Goal: Information Seeking & Learning: Learn about a topic

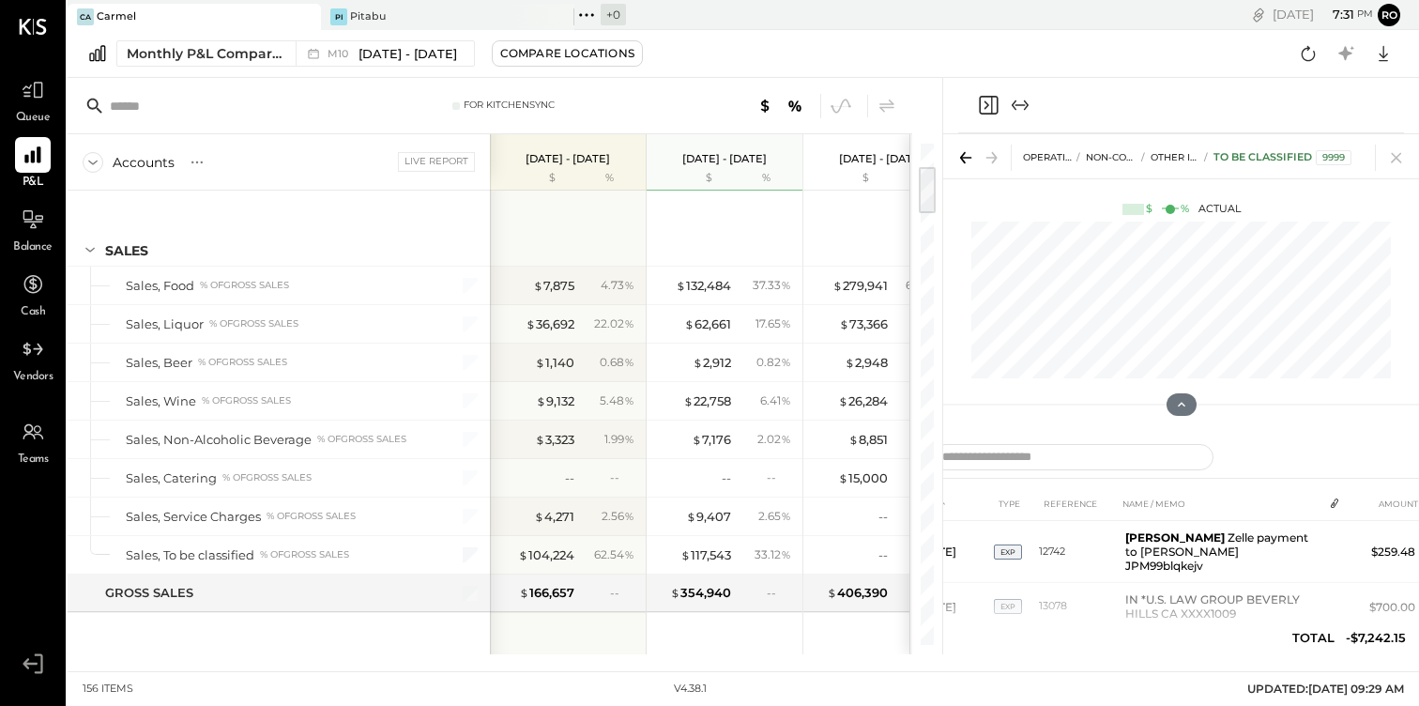
scroll to position [344, 0]
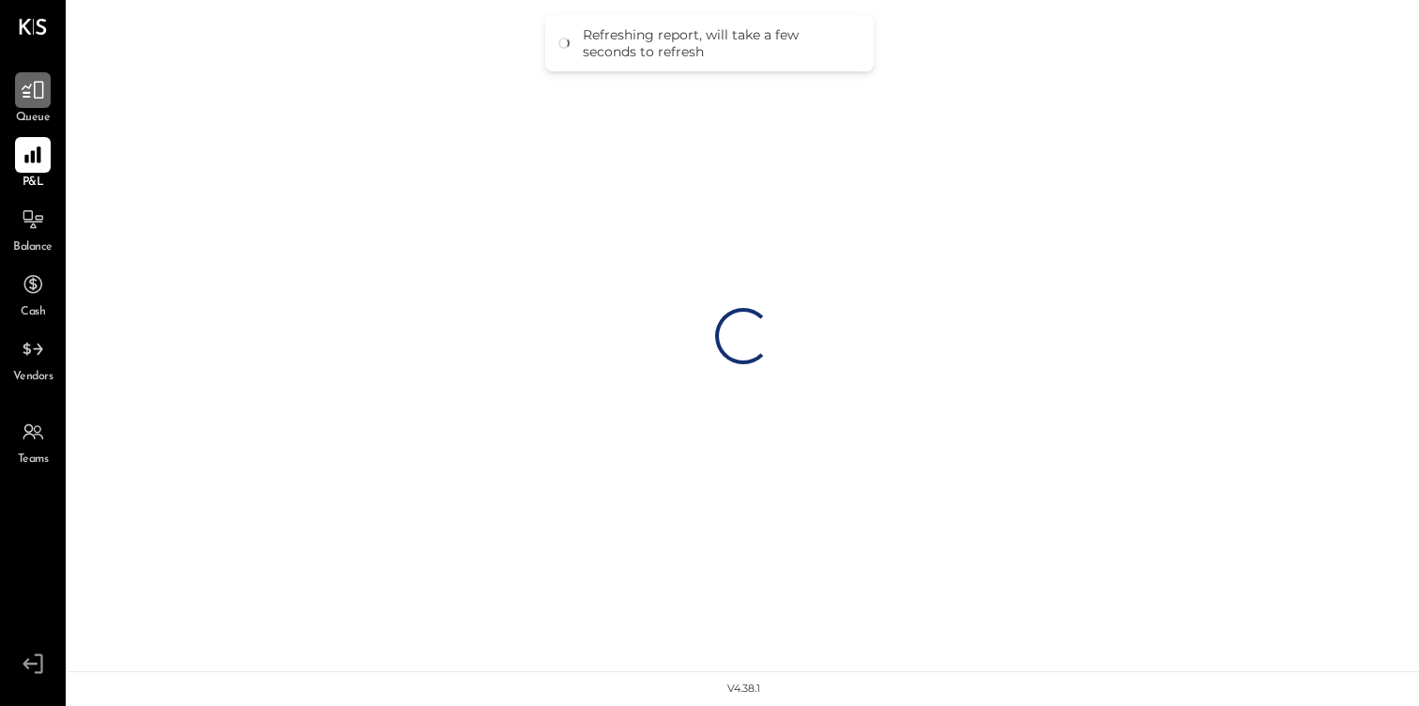
click at [43, 104] on div at bounding box center [33, 90] width 36 height 36
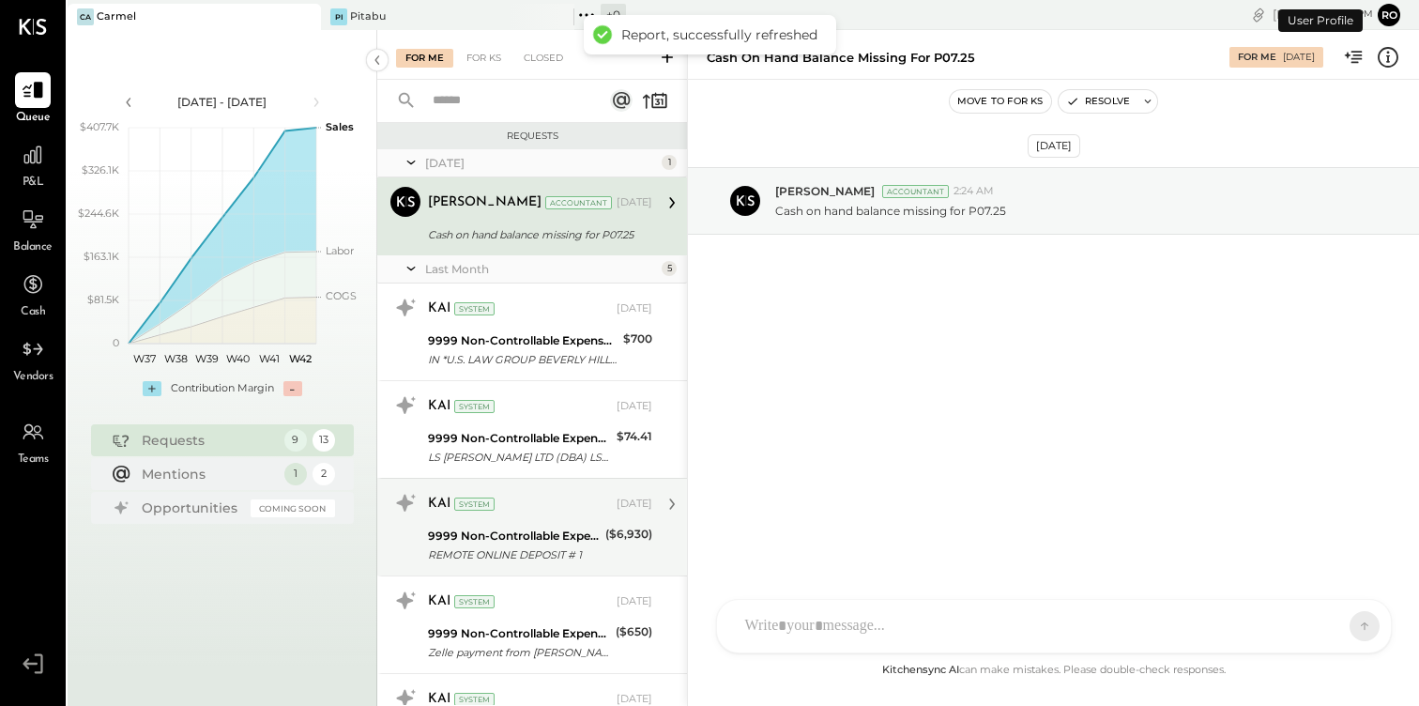
scroll to position [481, 0]
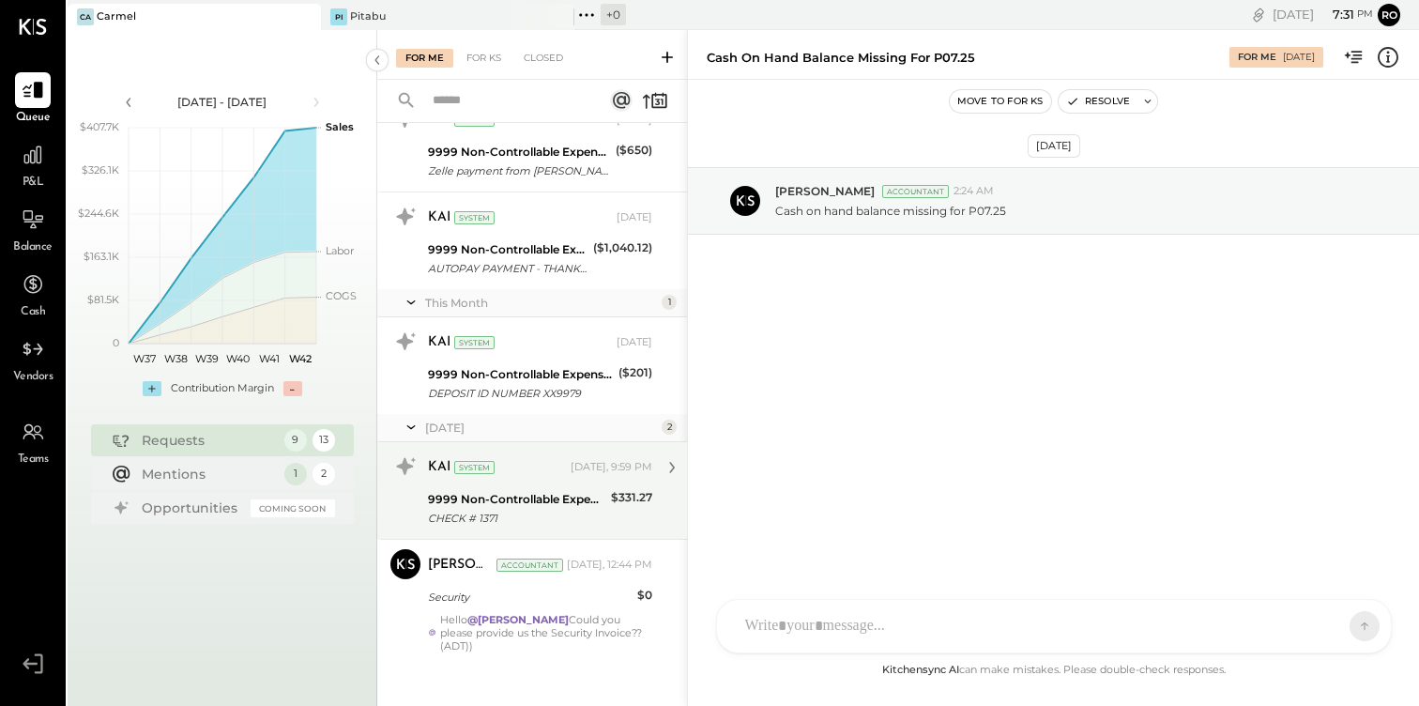
click at [532, 535] on div "KAI System [DATE], 9:59 PM 9999 Non-Controllable Expenses:Other Income and Expe…" at bounding box center [532, 490] width 310 height 97
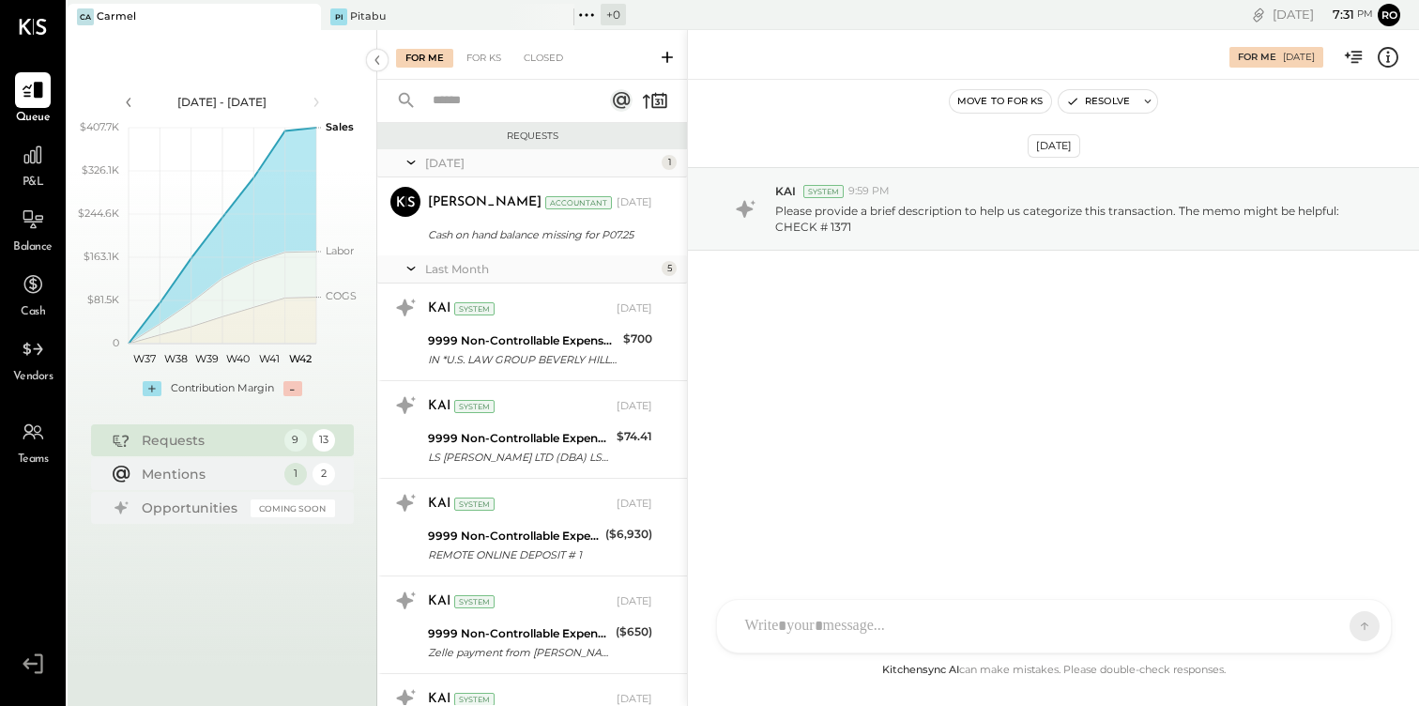
click at [50, 174] on div "P&L" at bounding box center [33, 164] width 36 height 54
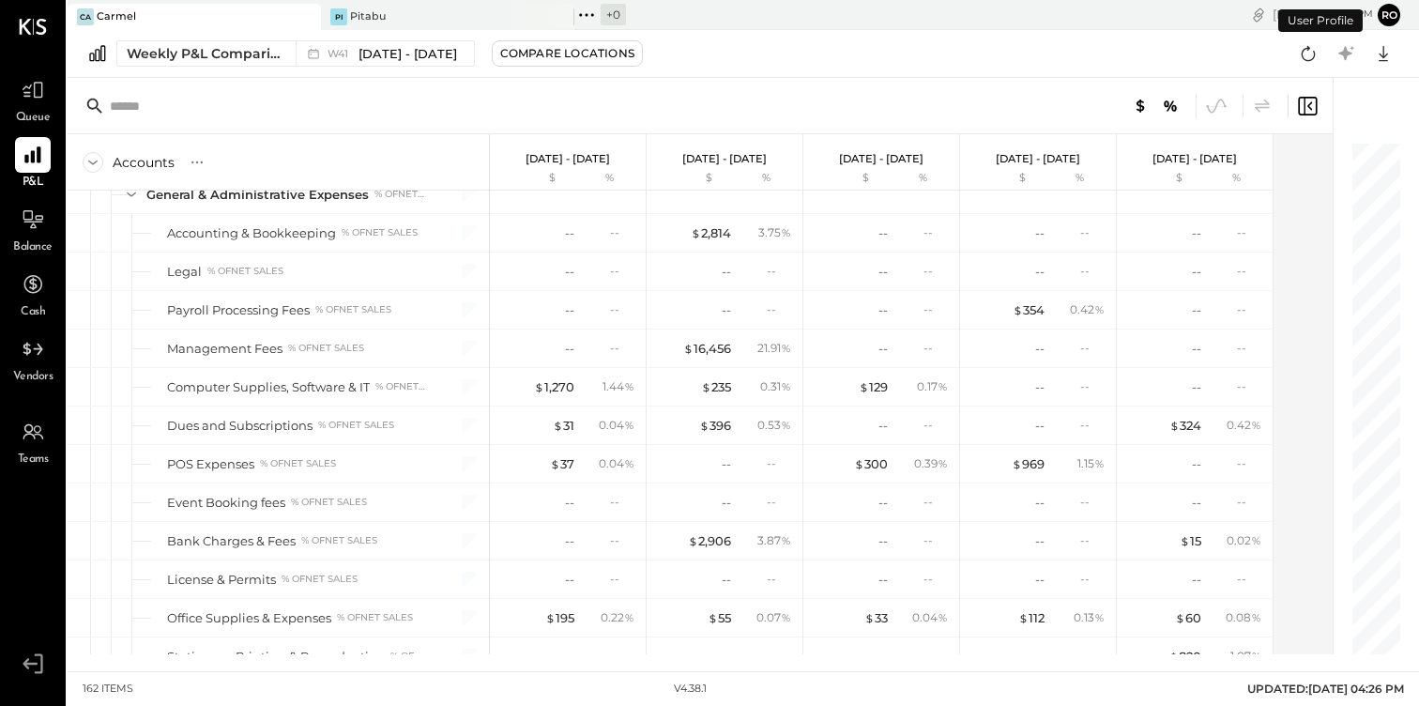
scroll to position [4812, 0]
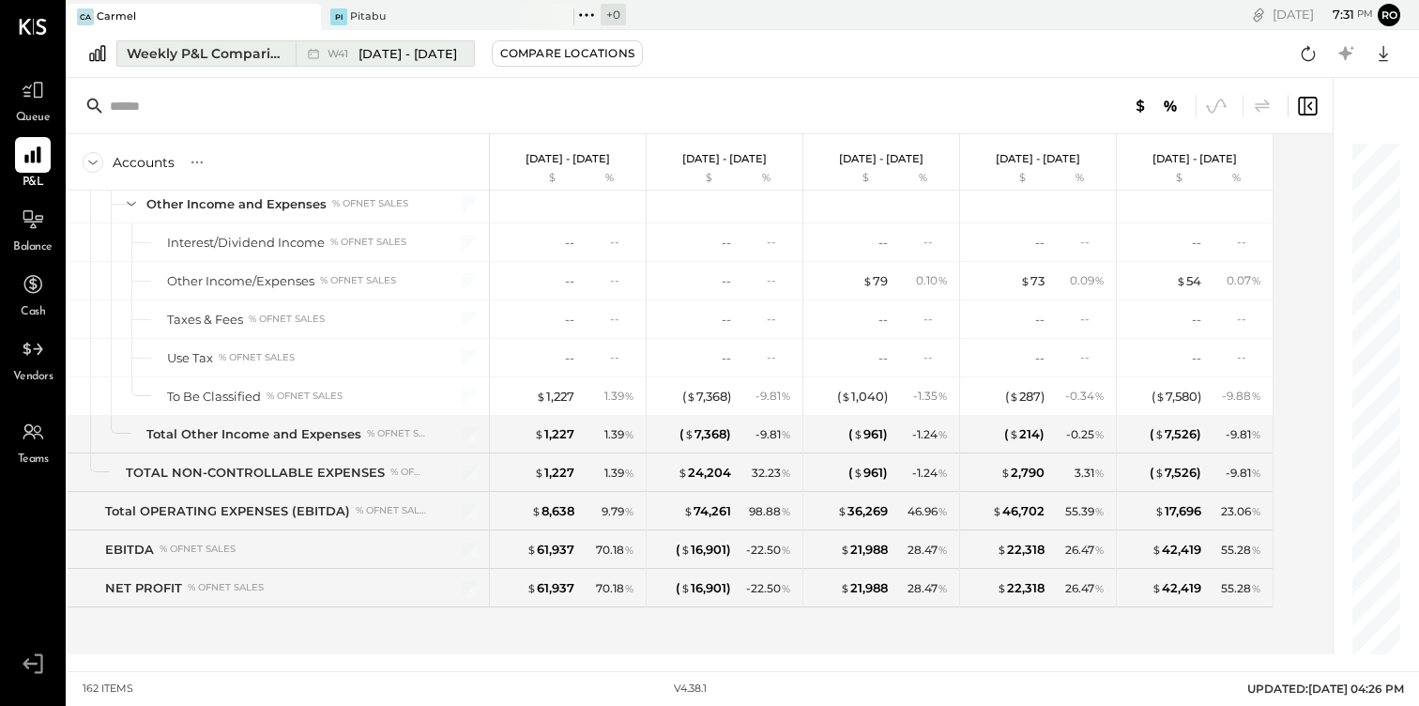
click at [414, 53] on span "[DATE] - [DATE]" at bounding box center [408, 54] width 99 height 18
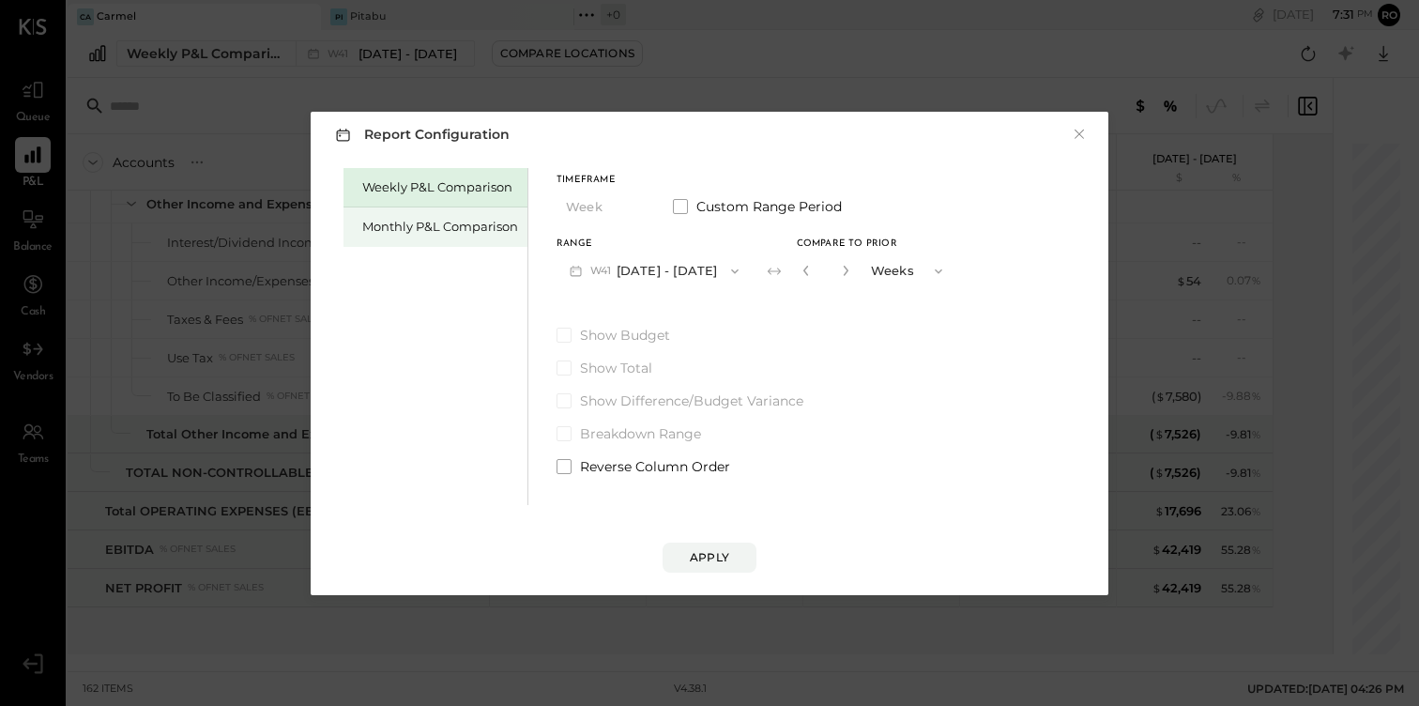
click at [429, 236] on div "Monthly P&L Comparison" at bounding box center [436, 226] width 184 height 39
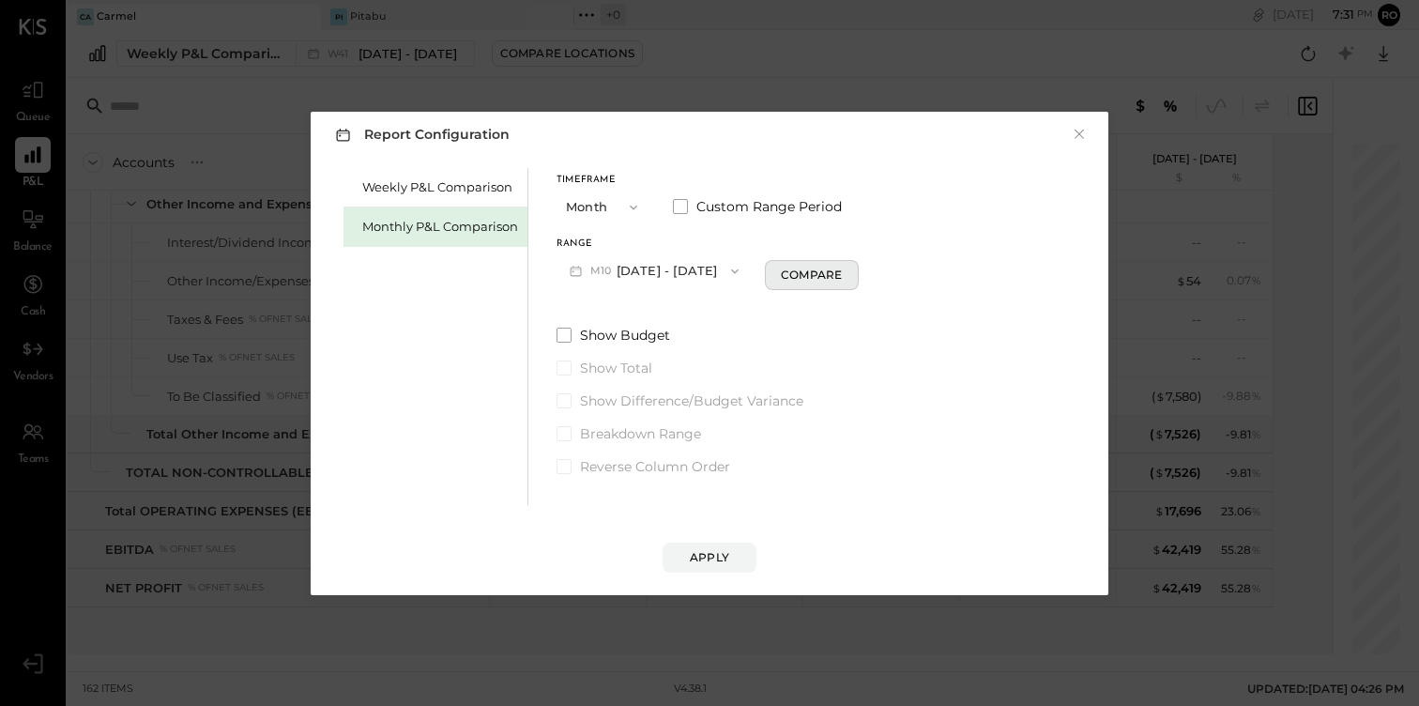
click at [781, 274] on div "Compare" at bounding box center [811, 275] width 61 height 16
click at [840, 267] on icon "button" at bounding box center [845, 270] width 11 height 11
type input "*"
click at [705, 558] on div "Apply" at bounding box center [709, 557] width 39 height 16
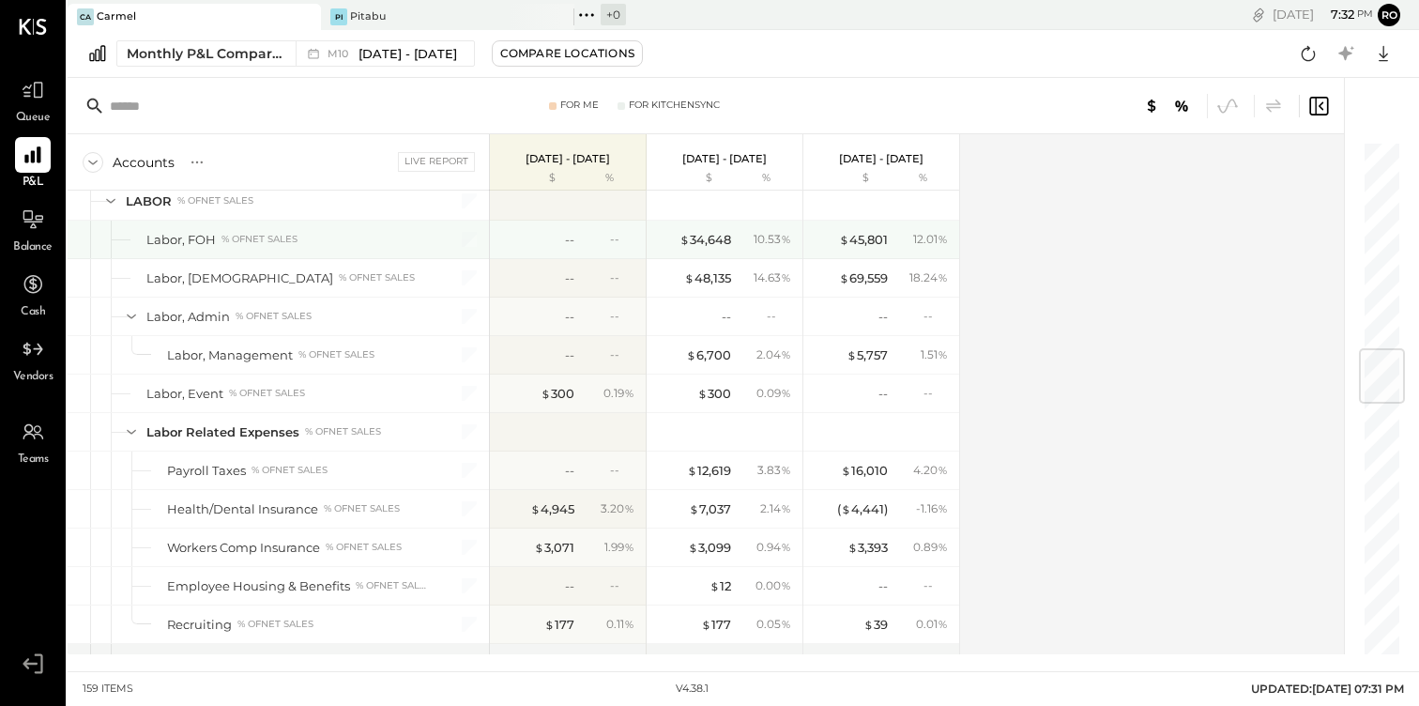
scroll to position [1741, 0]
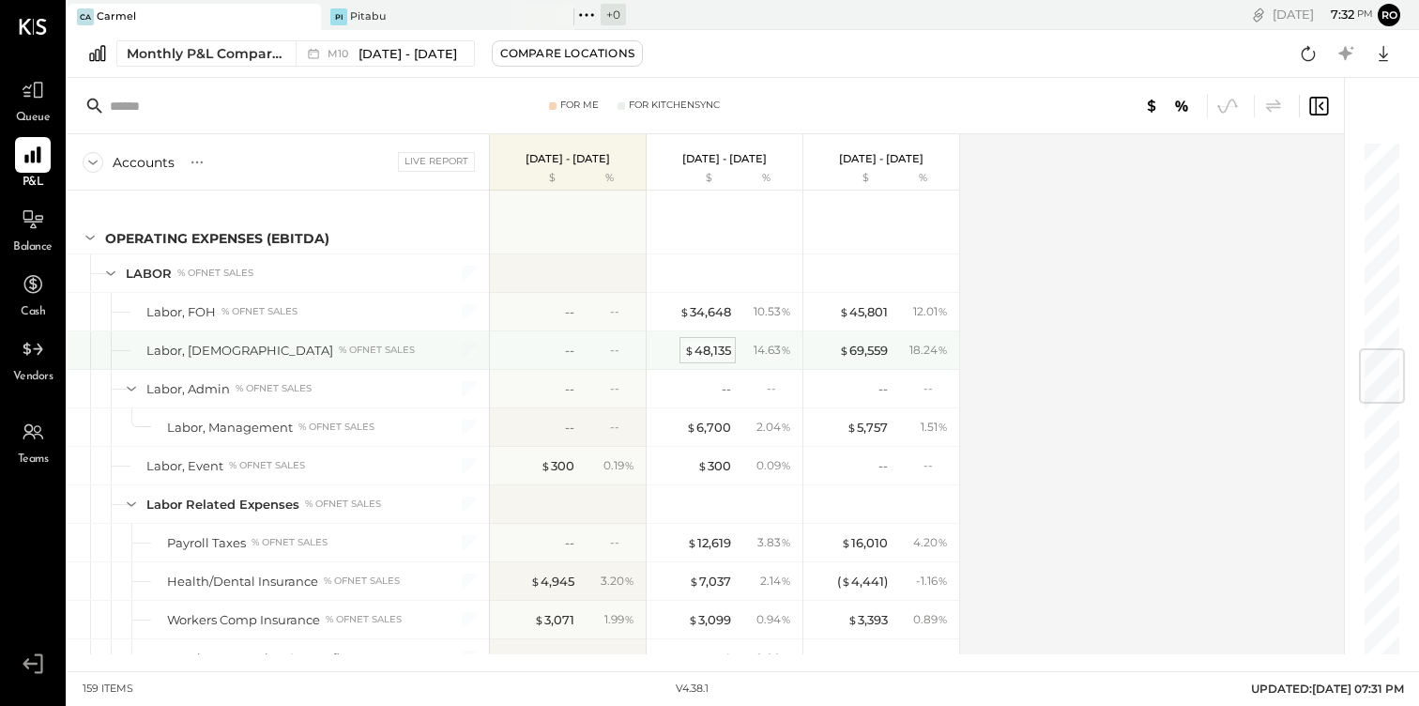
click at [706, 355] on div "$ 48,135" at bounding box center [707, 351] width 47 height 18
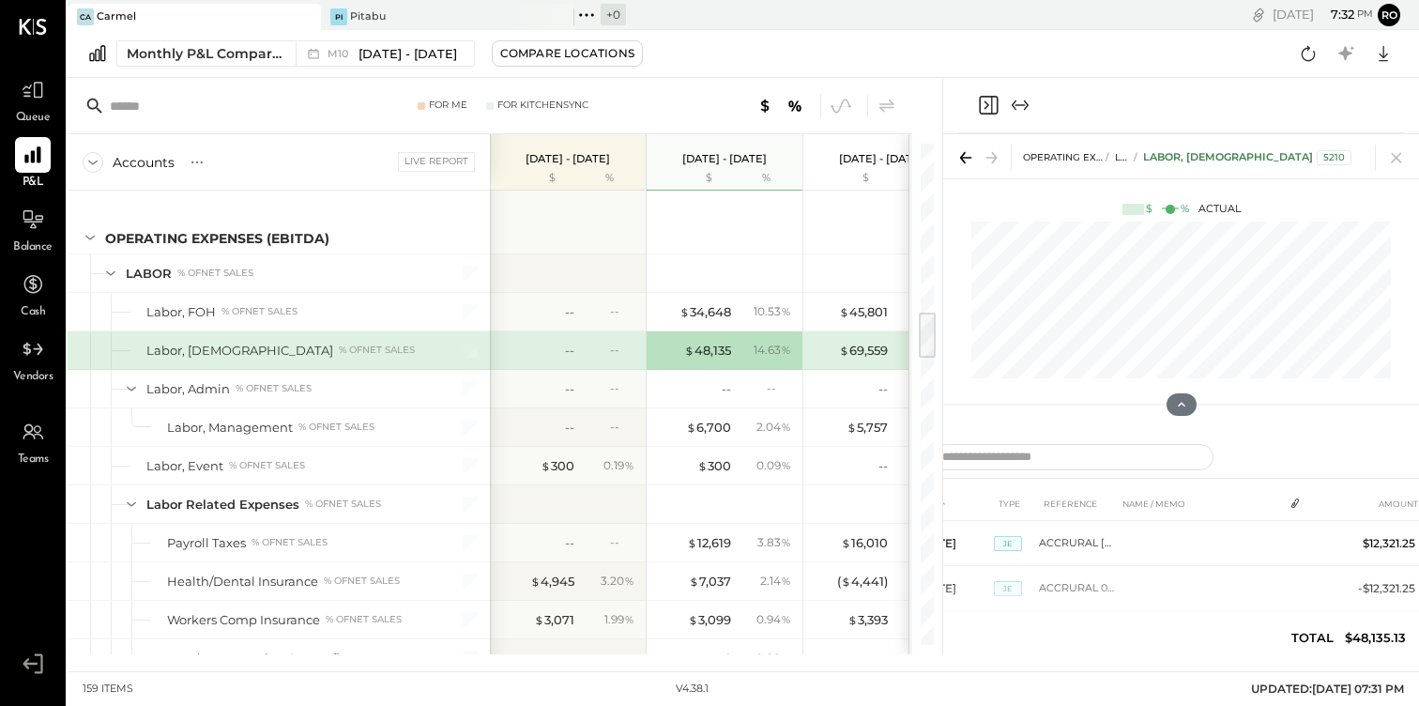
click at [1017, 93] on div at bounding box center [1181, 105] width 446 height 55
click at [1016, 114] on icon "Expand panel (e)" at bounding box center [1020, 105] width 23 height 23
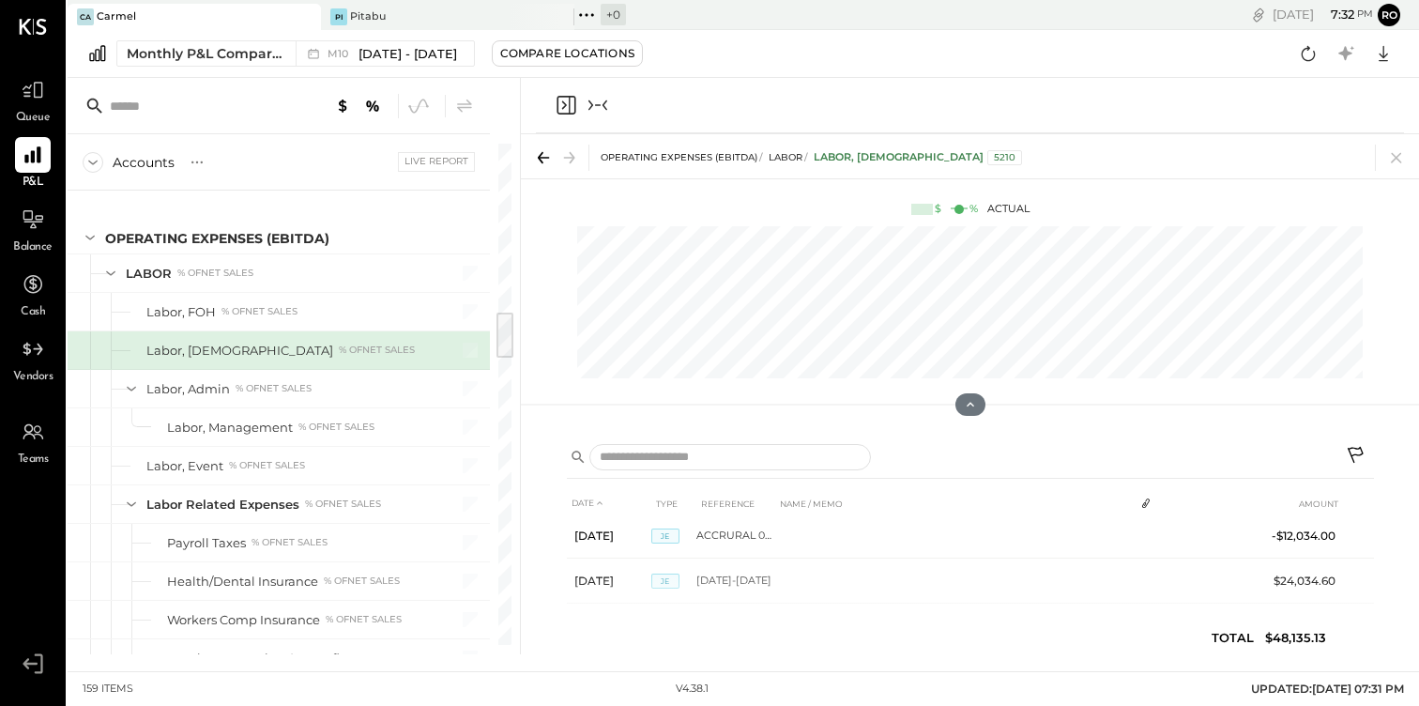
scroll to position [179, 0]
click at [602, 112] on icon "Collapse panel (e)" at bounding box center [598, 105] width 23 height 23
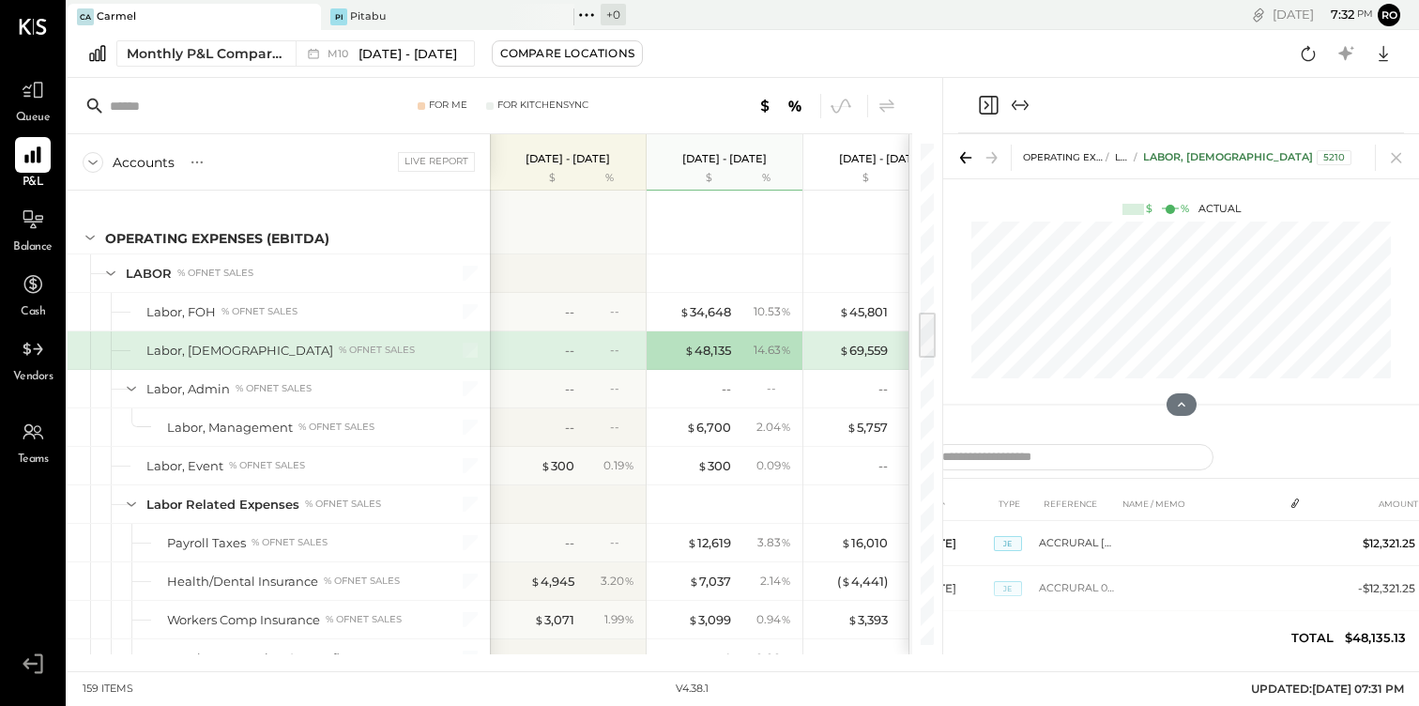
click at [1030, 113] on icon "Expand panel (e)" at bounding box center [1020, 105] width 23 height 23
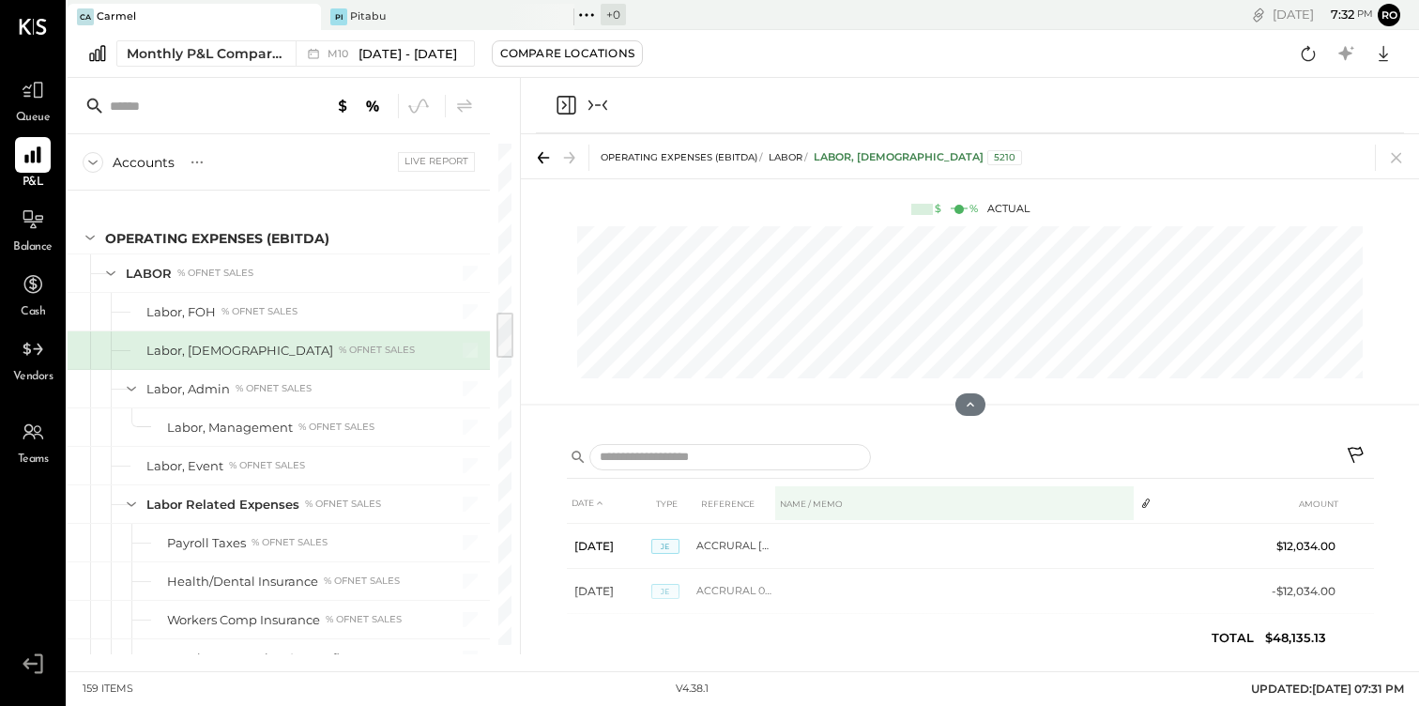
scroll to position [248, 0]
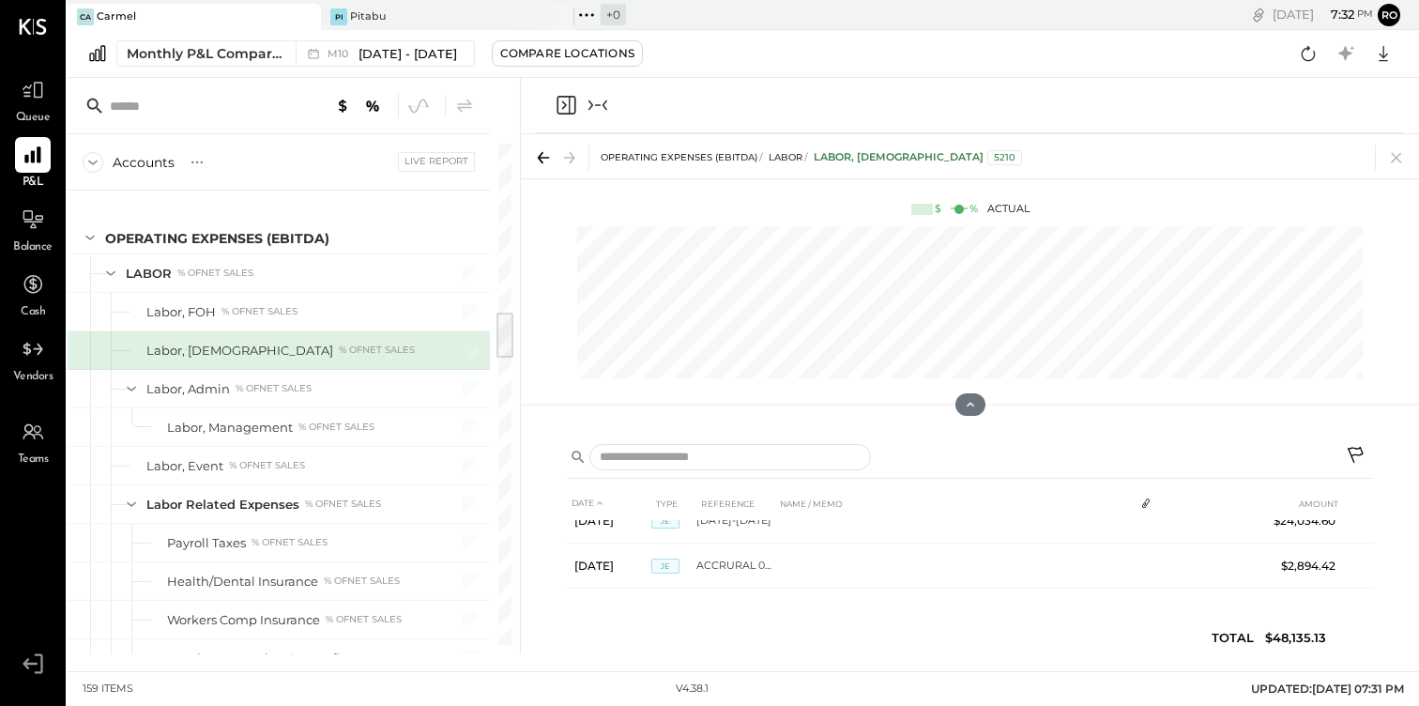
click at [1364, 455] on icon at bounding box center [1357, 457] width 23 height 23
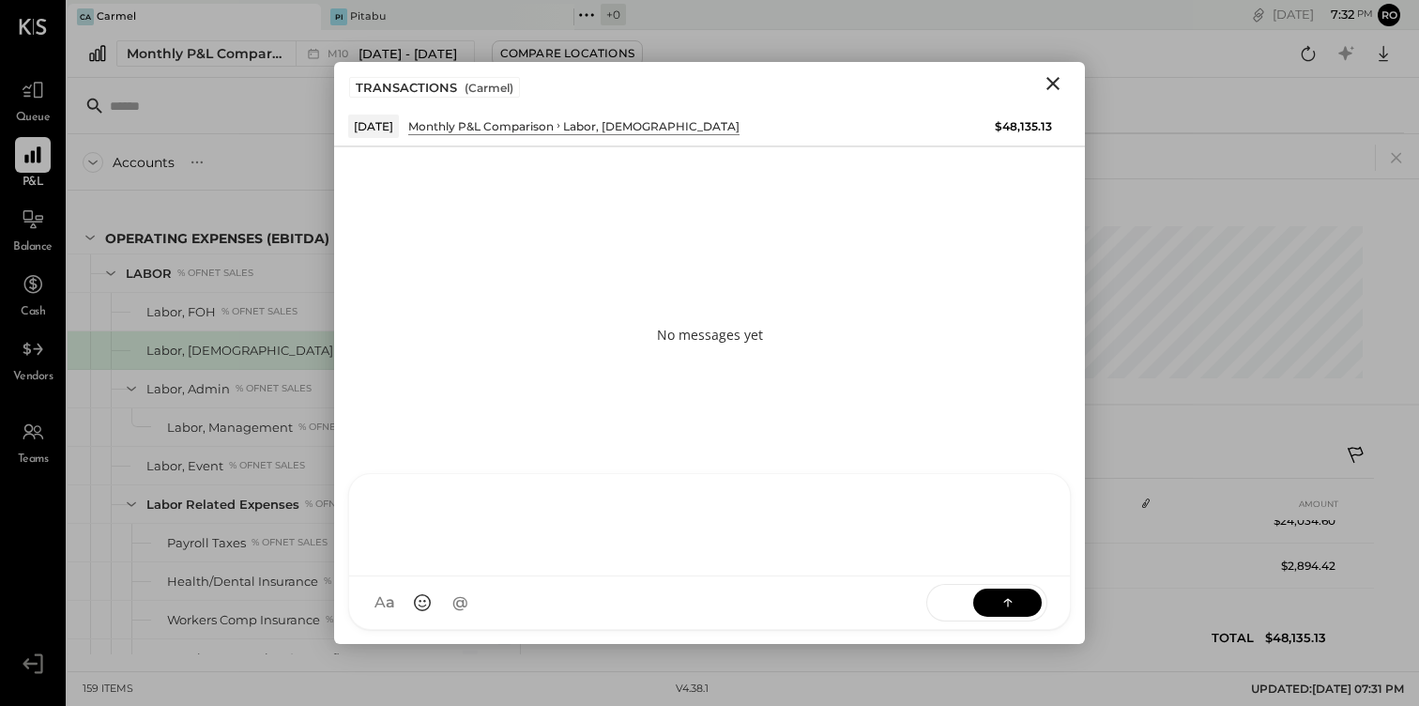
click at [696, 560] on div at bounding box center [709, 522] width 683 height 75
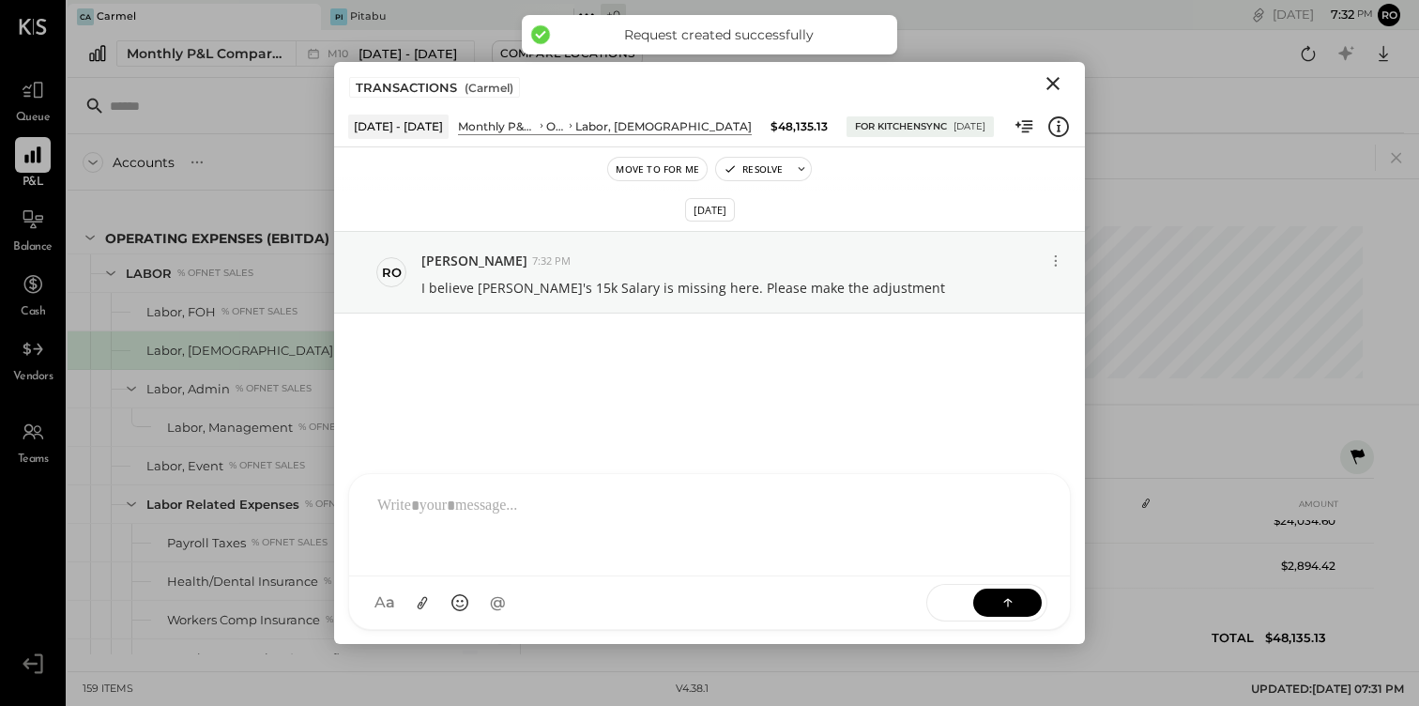
click at [1209, 481] on div "DATE TYPE REFERENCE NAME / MEMO AMOUNT [DATE] JE ACCRURAL [DATE] $12,321.25 [DA…" at bounding box center [970, 551] width 807 height 223
click at [1060, 84] on icon "Close" at bounding box center [1053, 83] width 23 height 23
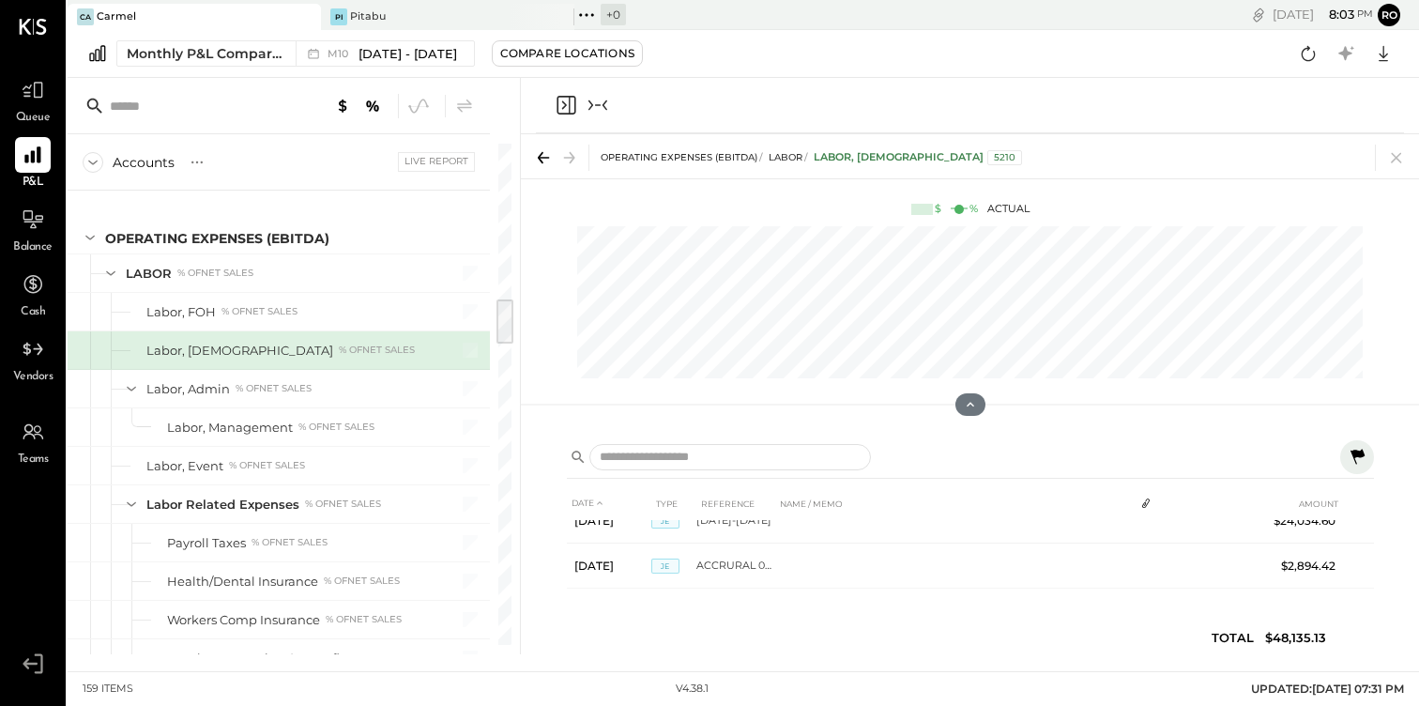
scroll to position [884, 0]
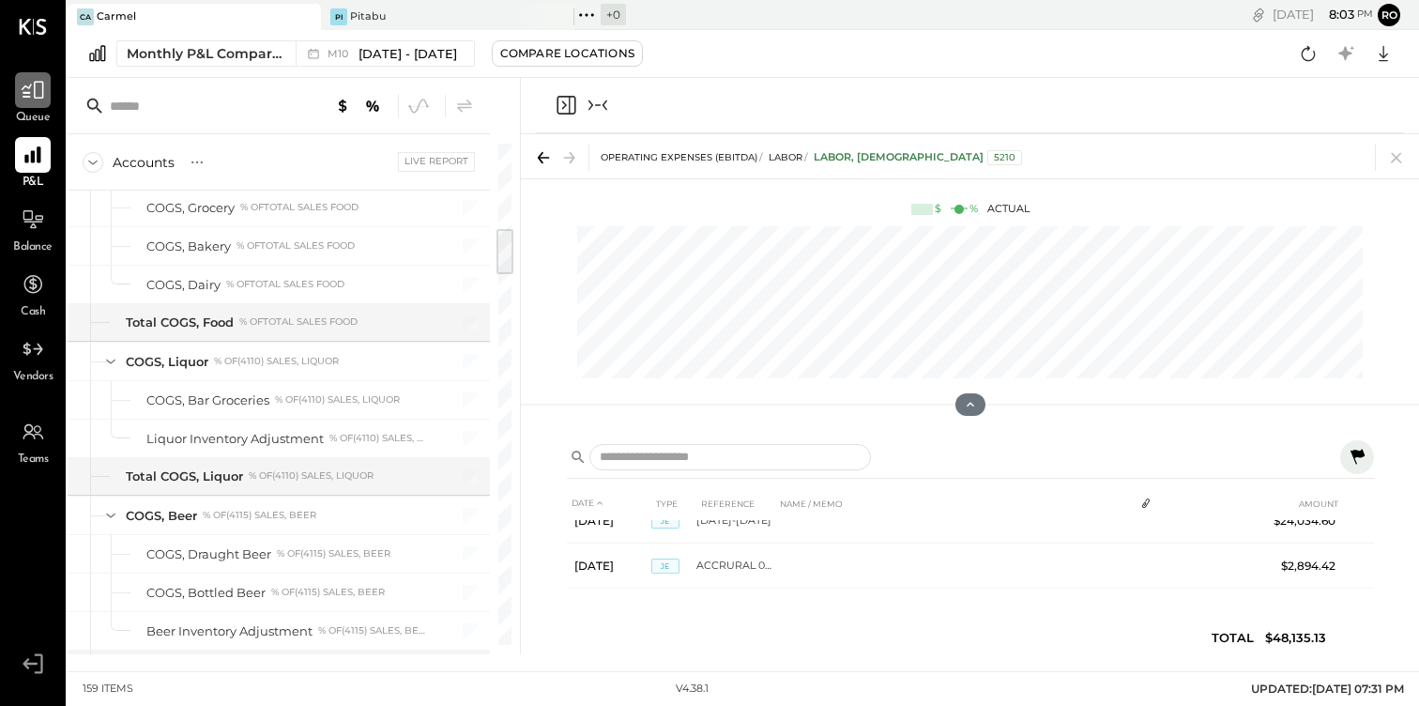
click at [31, 82] on icon at bounding box center [33, 90] width 24 height 24
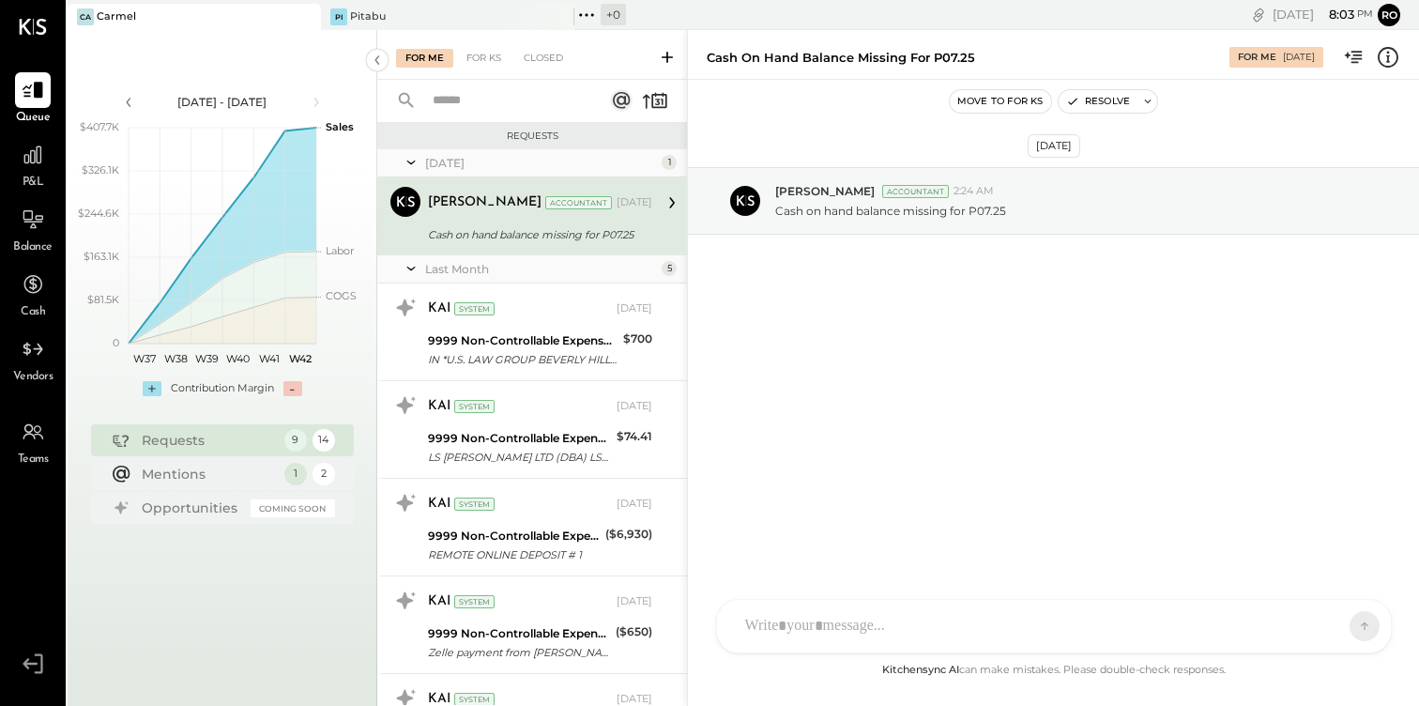
click at [665, 49] on icon at bounding box center [667, 57] width 19 height 19
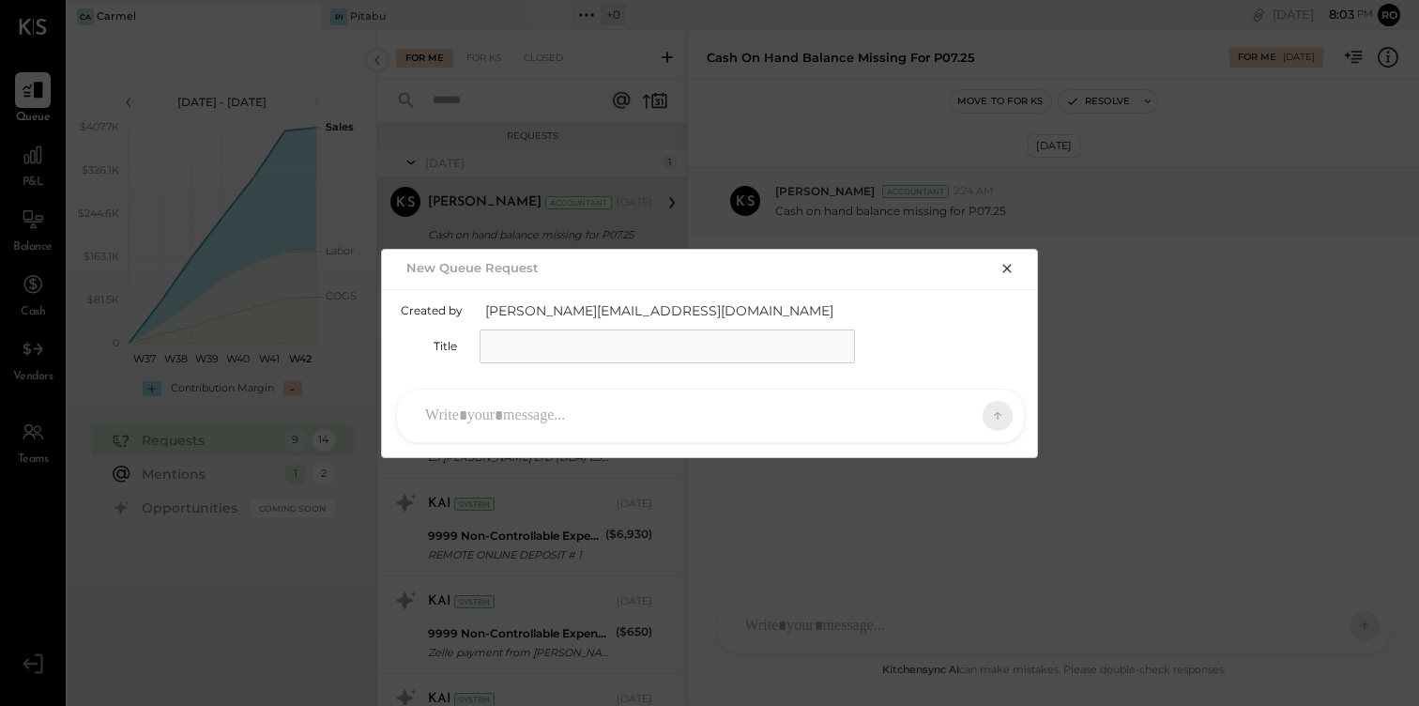
click at [681, 354] on input "text" at bounding box center [667, 346] width 375 height 34
type input "**********"
click at [522, 409] on div at bounding box center [694, 415] width 556 height 41
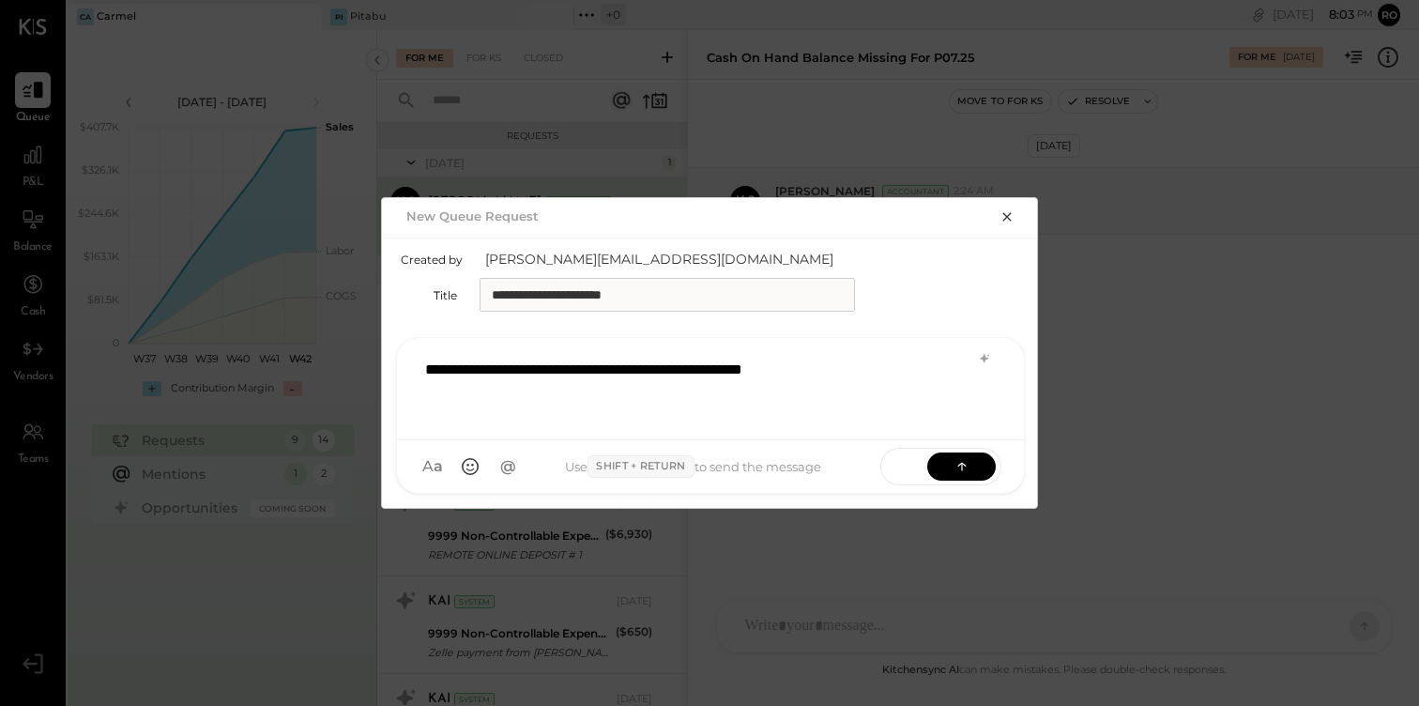
click at [986, 450] on div "SEND" at bounding box center [940, 467] width 121 height 38
click at [981, 462] on button at bounding box center [961, 465] width 69 height 28
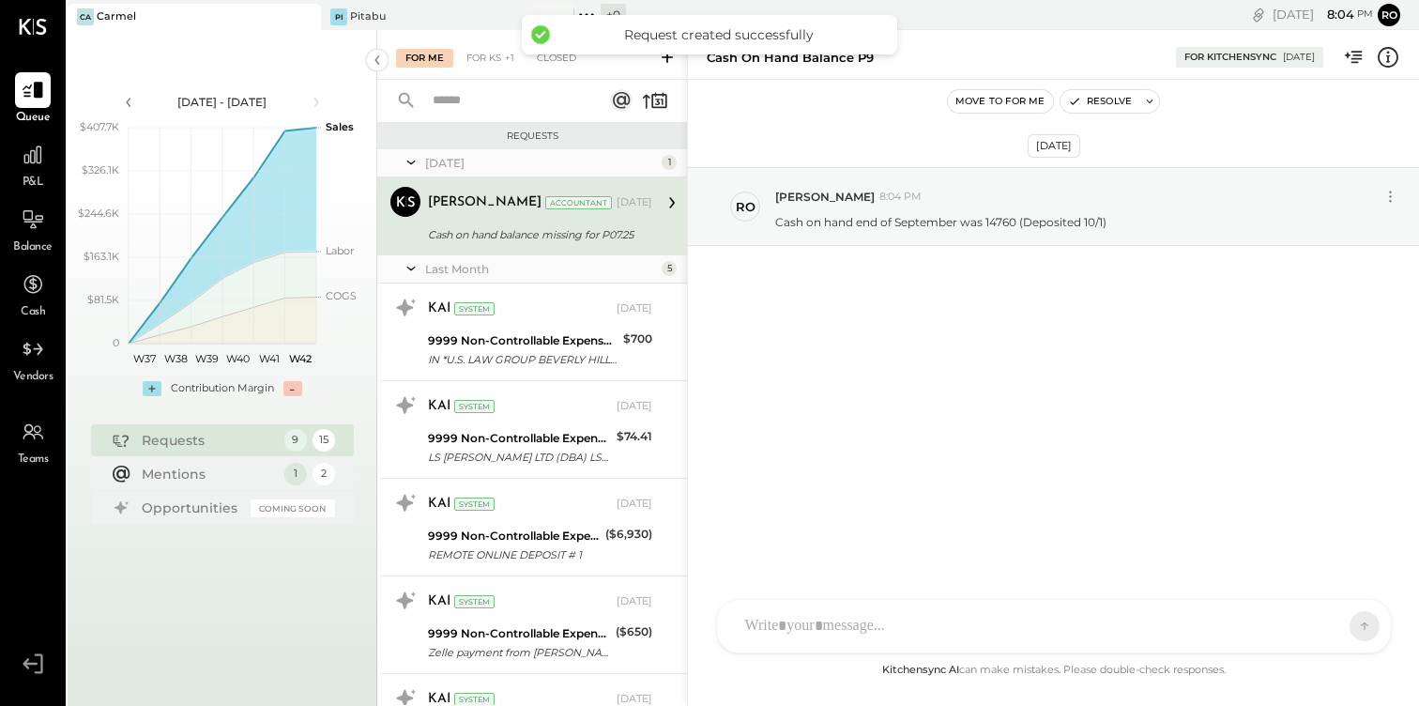
scroll to position [481, 0]
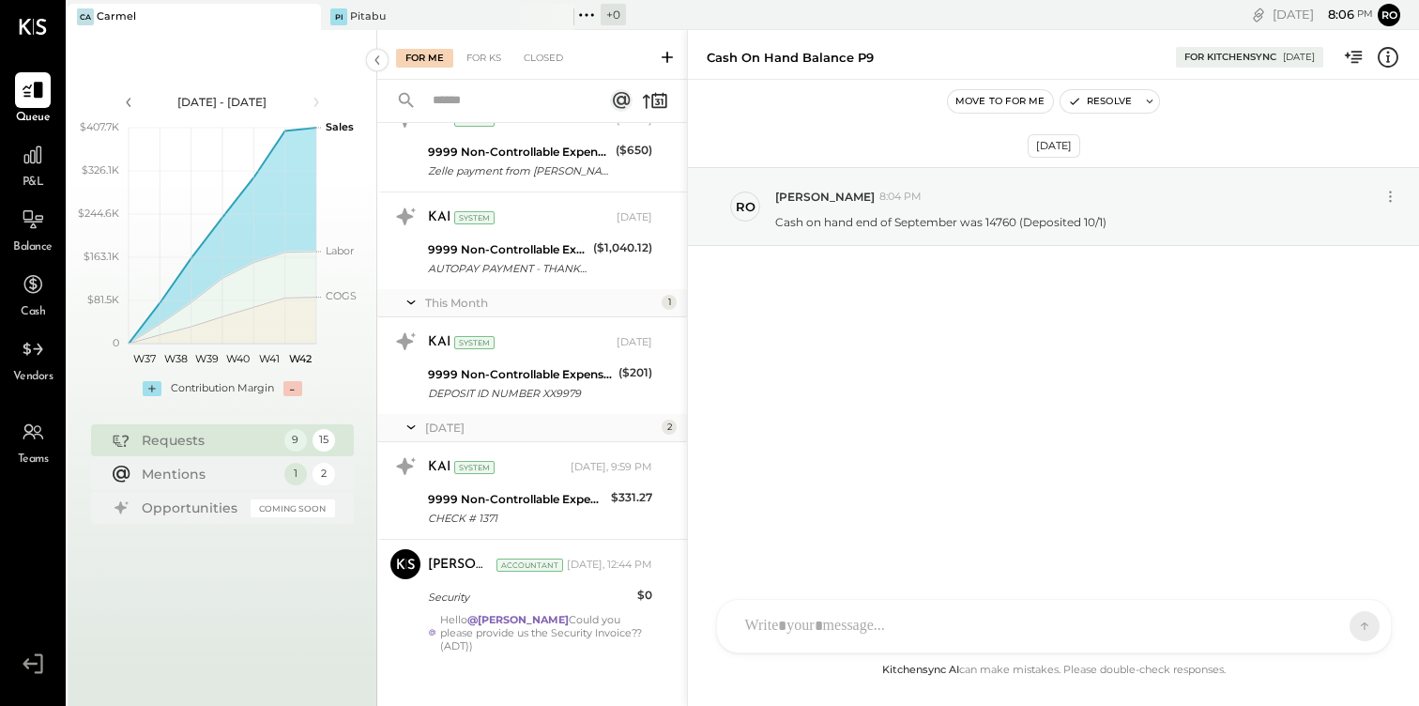
click at [663, 57] on icon at bounding box center [667, 57] width 19 height 19
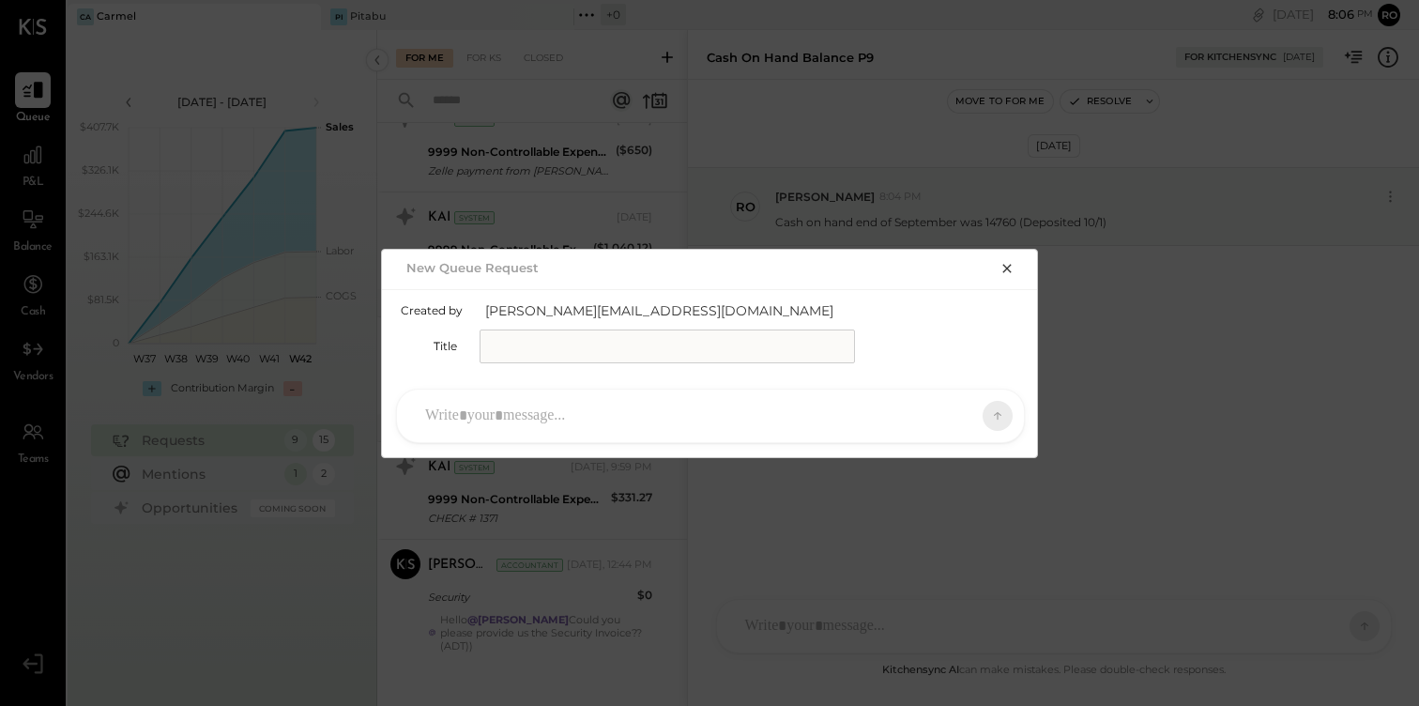
click at [564, 336] on input "text" at bounding box center [667, 346] width 375 height 34
type input "**********"
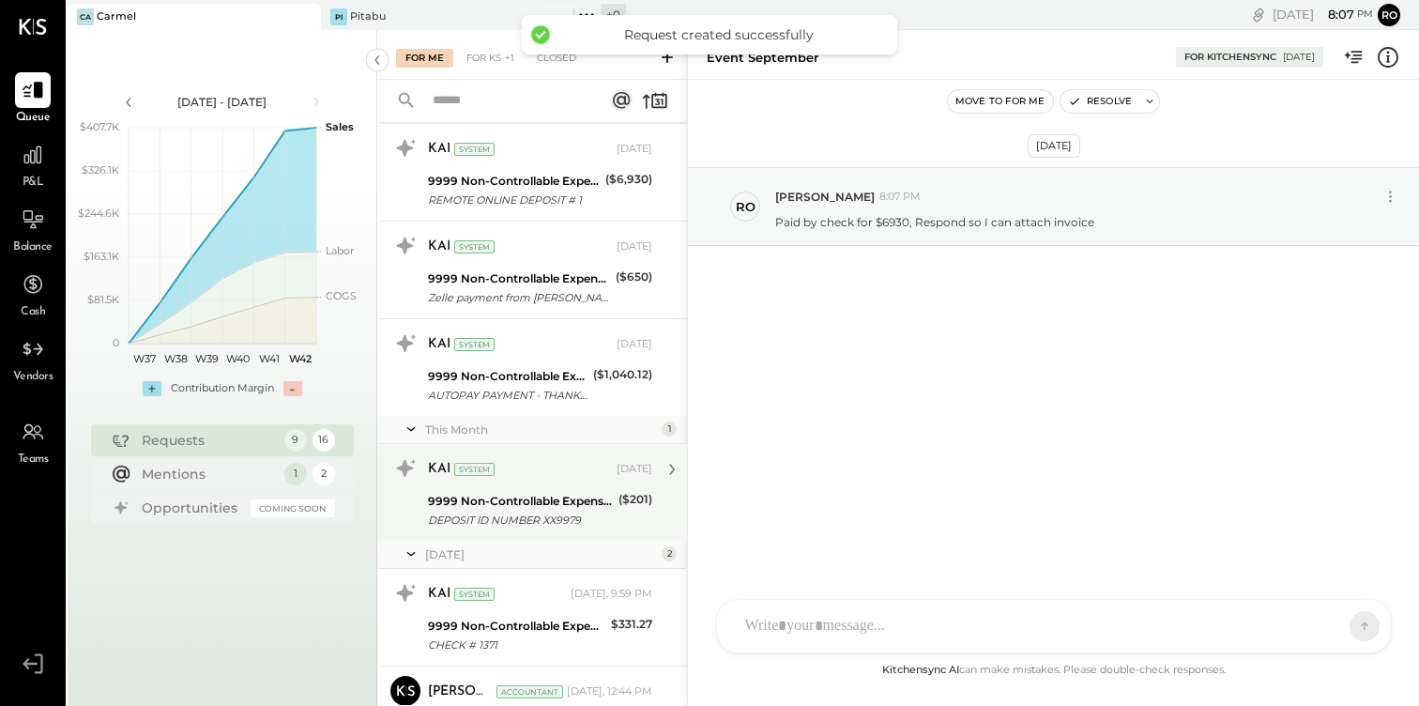
scroll to position [326, 0]
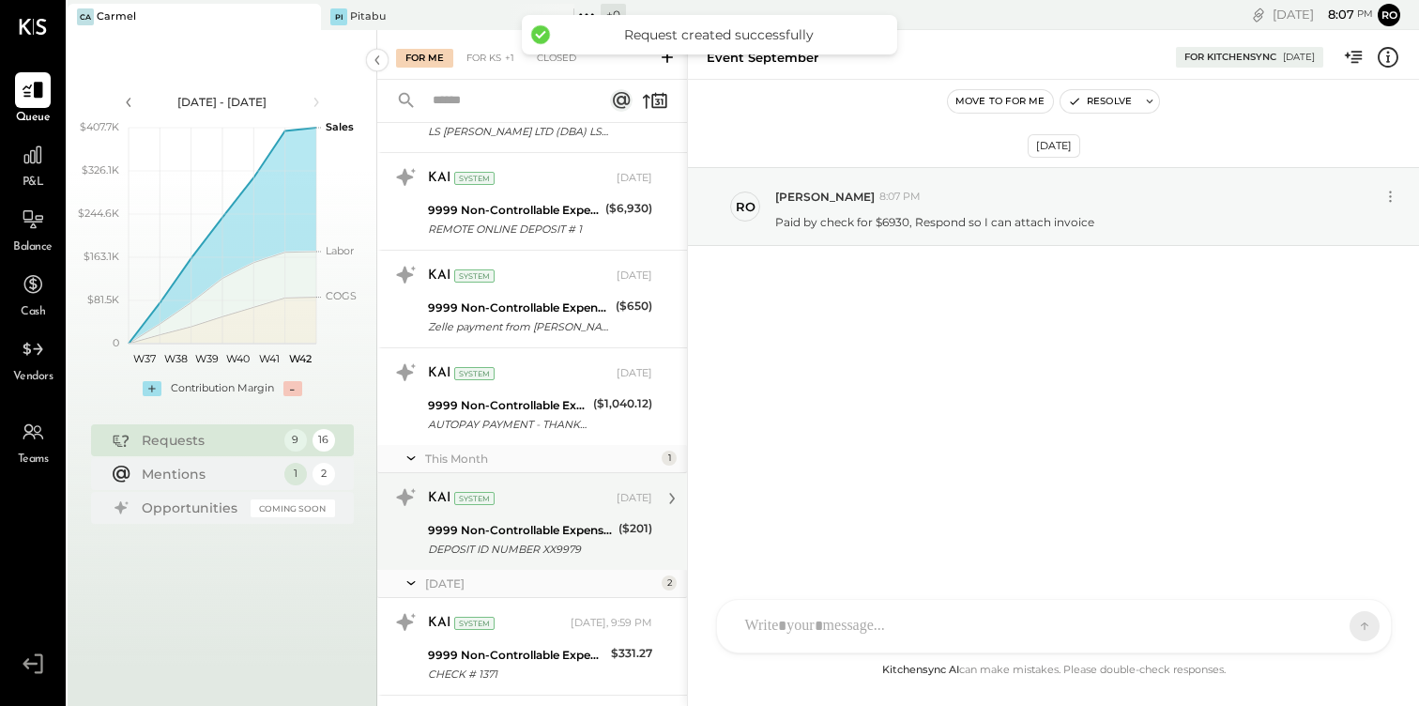
click at [537, 407] on div "9999 Non-Controllable Expenses:Other Income and Expenses:To Be Classified" at bounding box center [508, 405] width 160 height 19
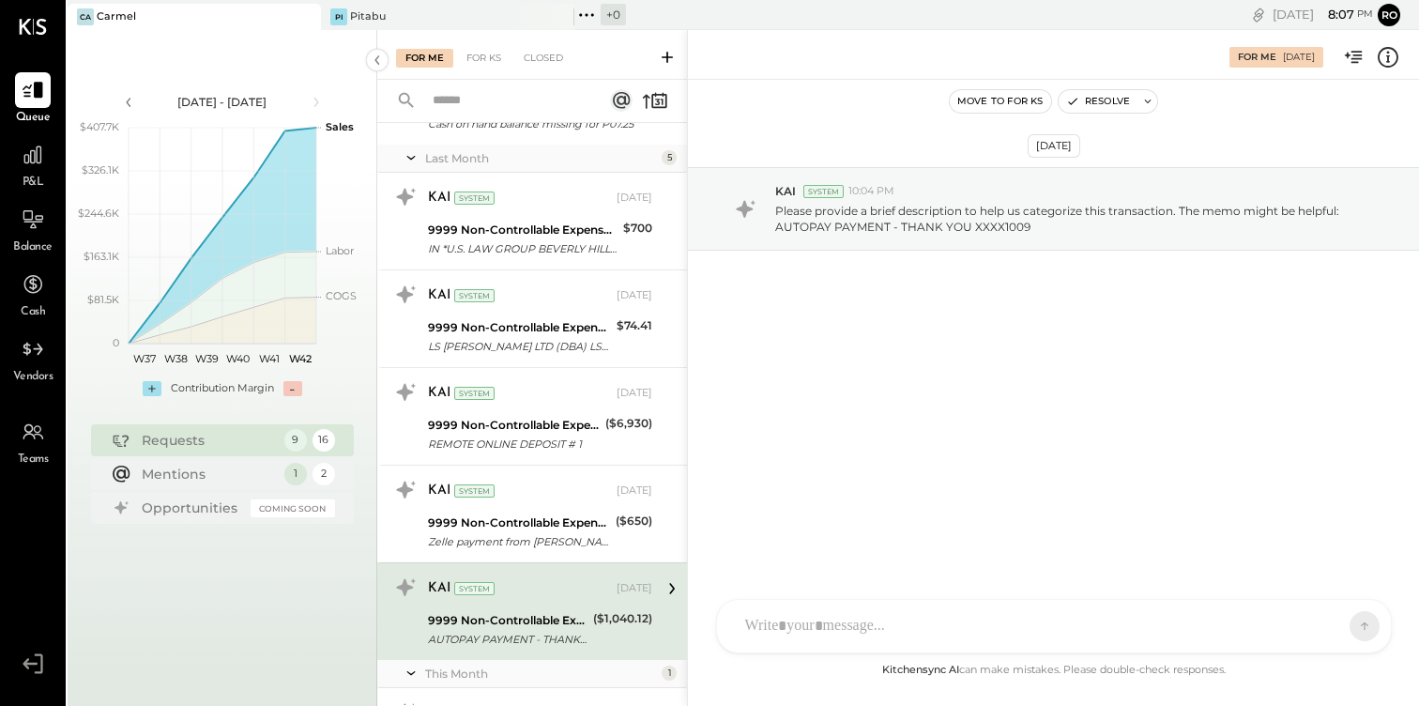
scroll to position [112, 0]
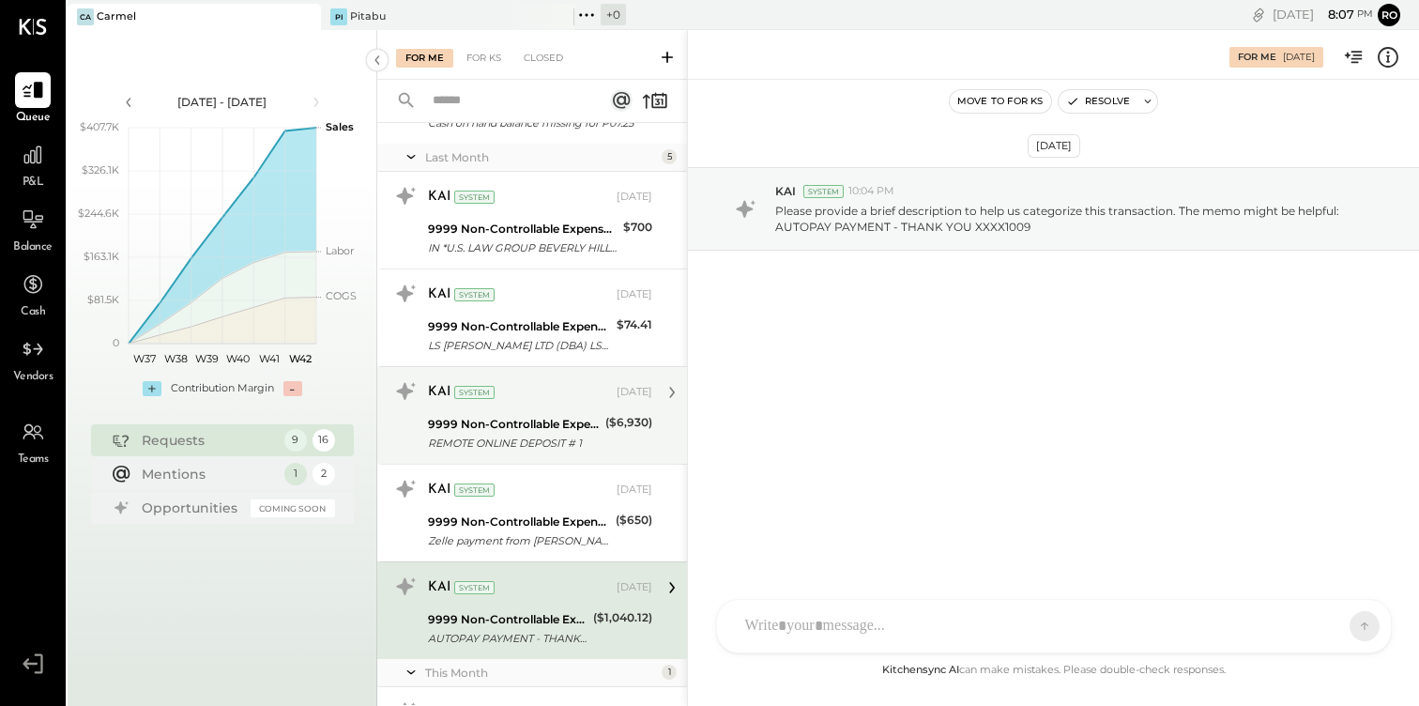
click at [524, 415] on div "9999 Non-Controllable Expenses:Other Income and Expenses:To Be Classified" at bounding box center [514, 424] width 172 height 19
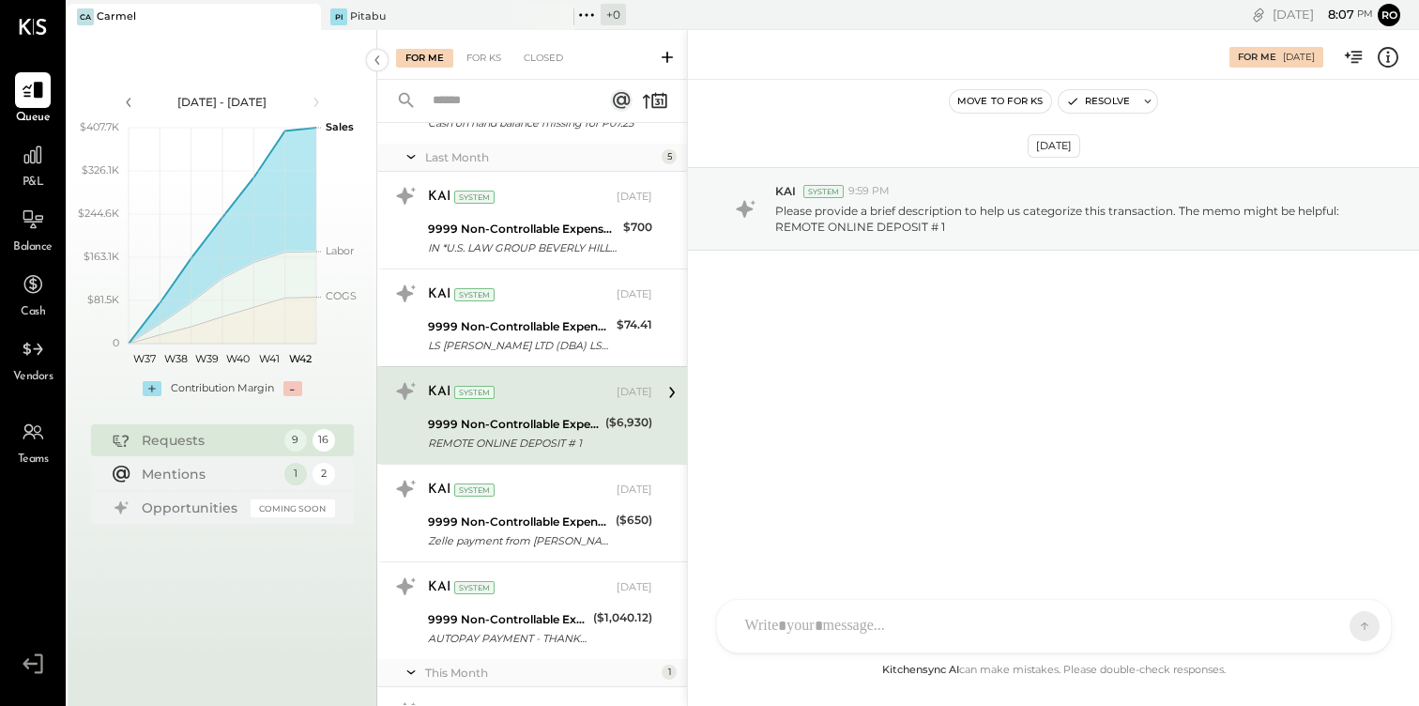
click at [854, 610] on div at bounding box center [1037, 625] width 603 height 41
click at [784, 626] on icon at bounding box center [790, 627] width 20 height 20
click at [836, 474] on div at bounding box center [1054, 475] width 636 height 75
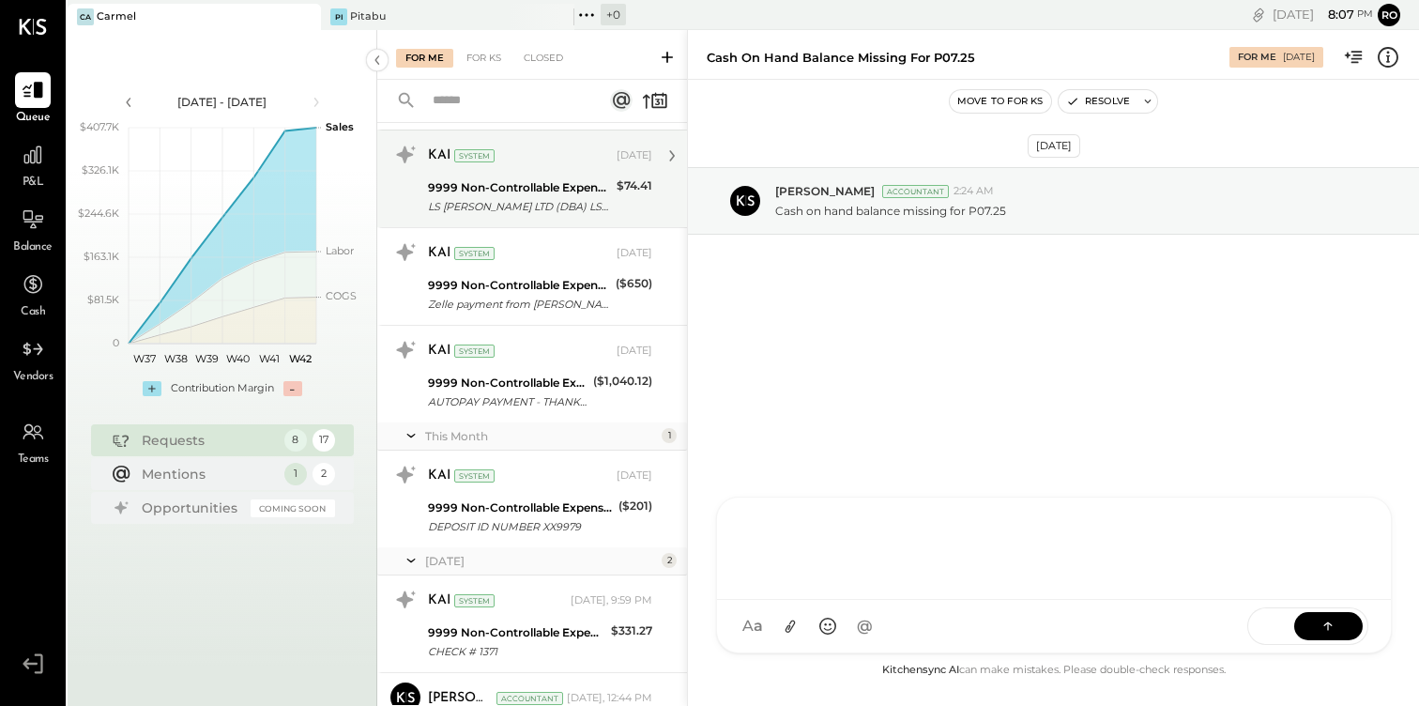
scroll to position [384, 0]
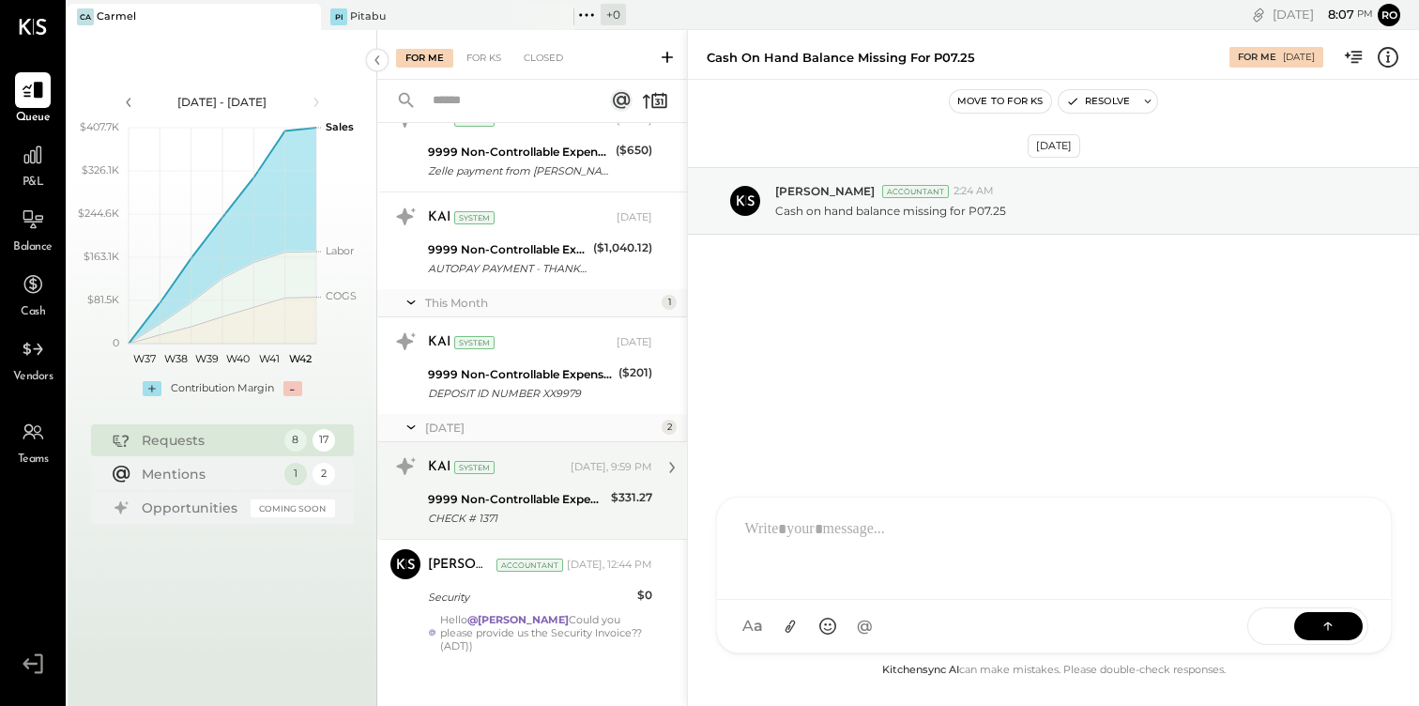
click at [570, 495] on div "9999 Non-Controllable Expenses:Other Income and Expenses:To Be Classified" at bounding box center [516, 499] width 177 height 19
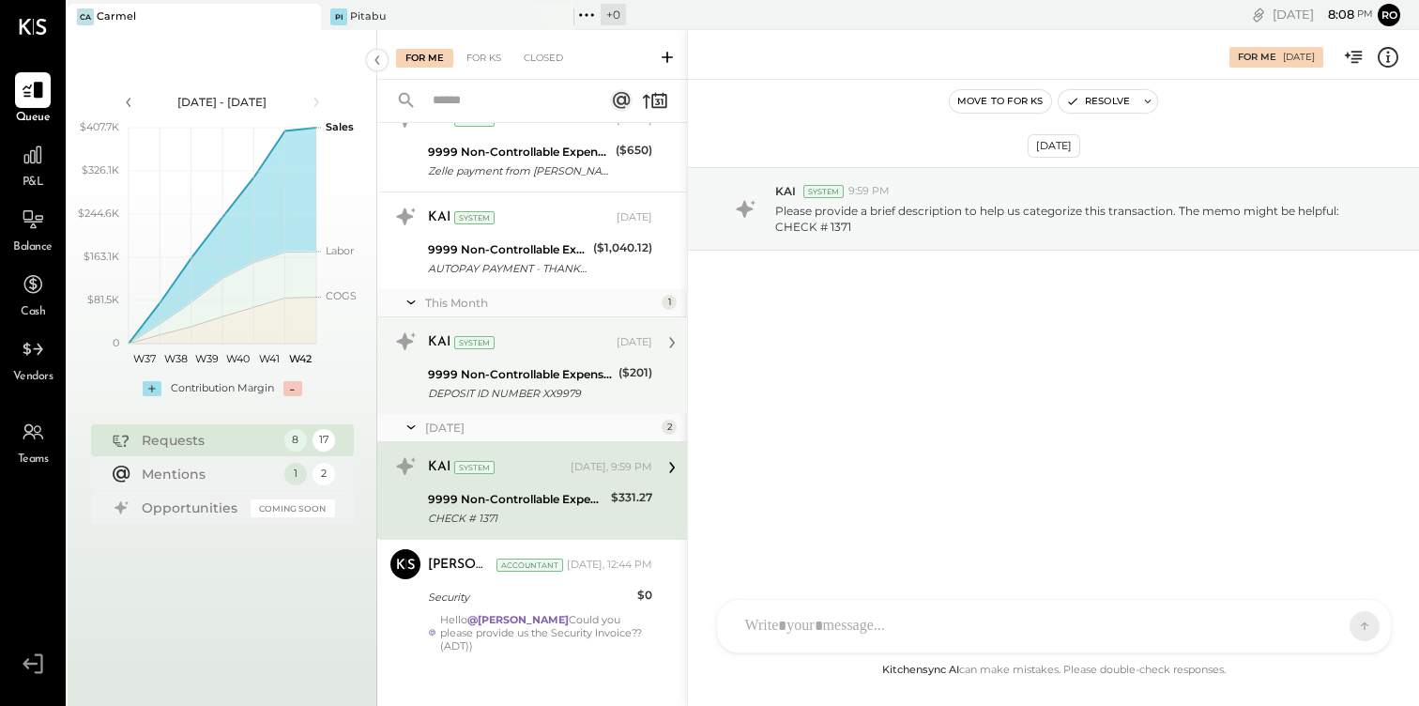
click at [535, 378] on div "9999 Non-Controllable Expenses:Other Income and Expenses:To Be Classified" at bounding box center [520, 374] width 185 height 19
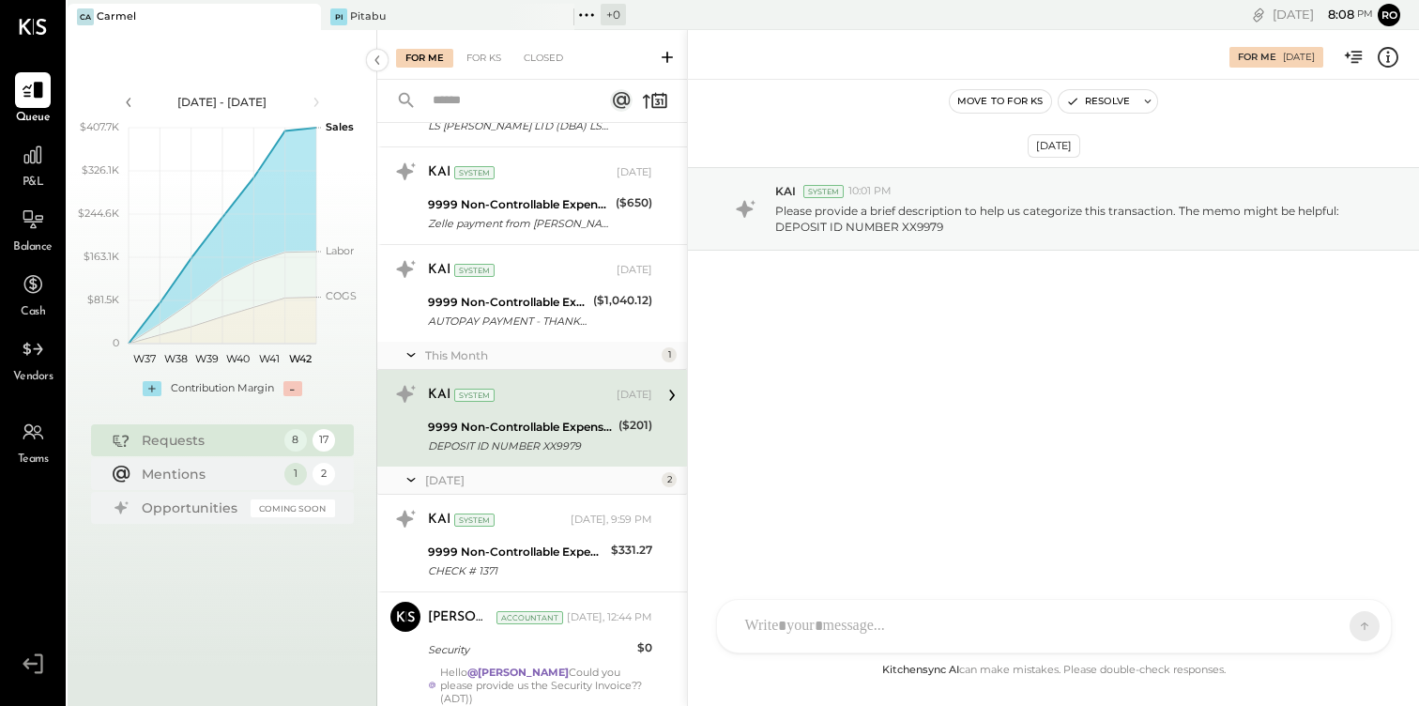
scroll to position [384, 0]
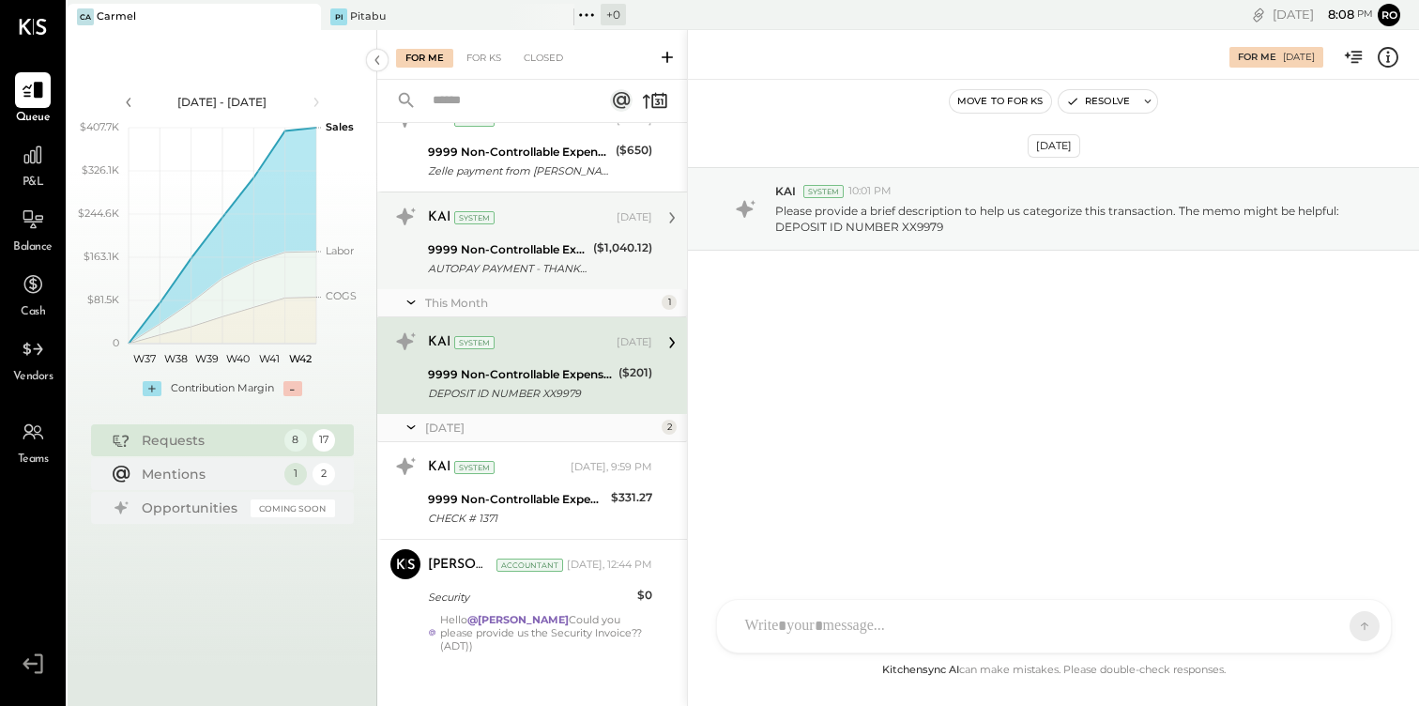
click at [541, 240] on div "9999 Non-Controllable Expenses:Other Income and Expenses:To Be Classified" at bounding box center [508, 249] width 160 height 19
